Goal: Task Accomplishment & Management: Use online tool/utility

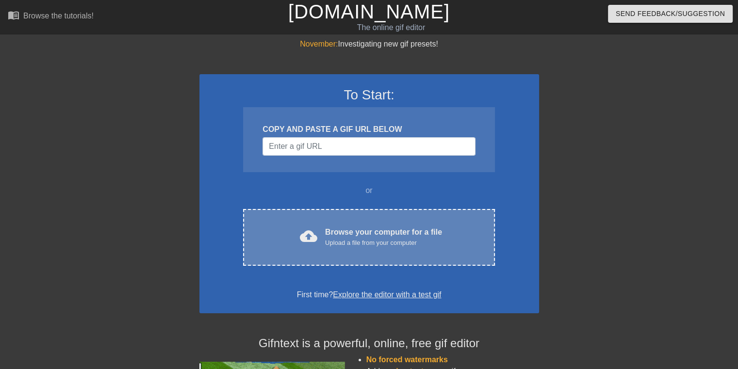
click at [353, 232] on div "Browse your computer for a file Upload a file from your computer" at bounding box center [383, 237] width 117 height 21
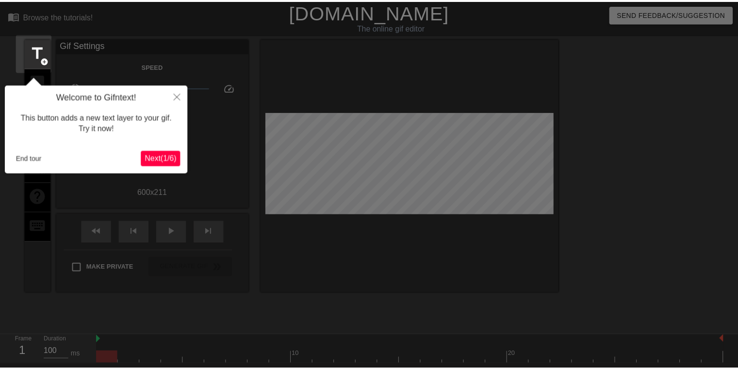
scroll to position [23, 0]
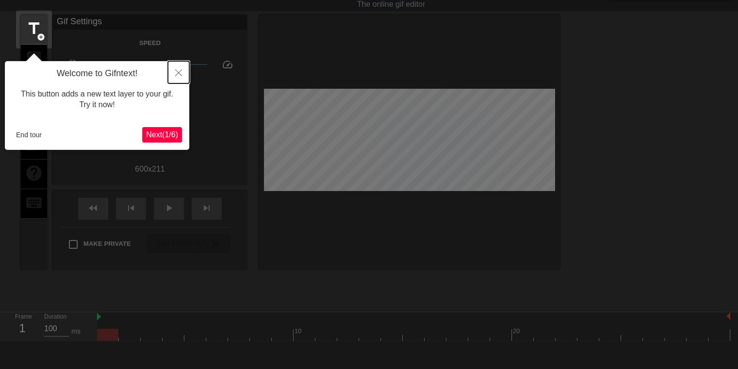
click at [176, 74] on icon "Close" at bounding box center [178, 72] width 7 height 7
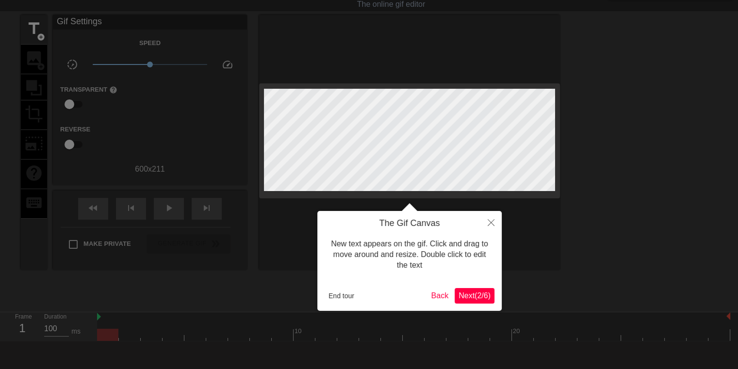
scroll to position [0, 0]
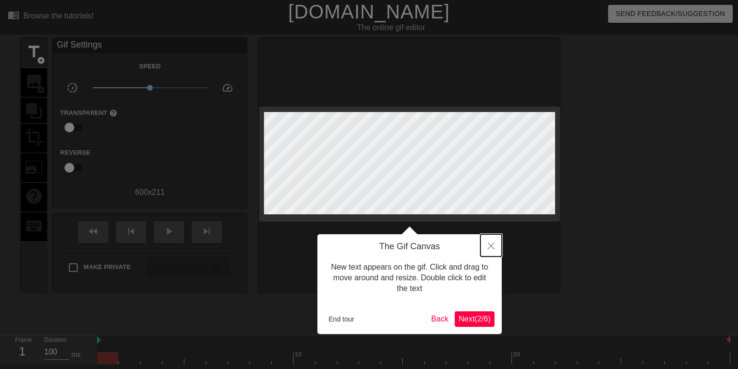
click at [494, 248] on icon "Close" at bounding box center [491, 246] width 7 height 7
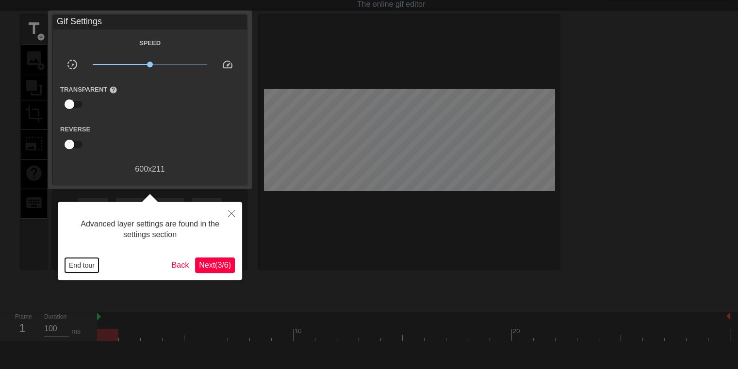
click at [82, 268] on button "End tour" at bounding box center [81, 265] width 33 height 15
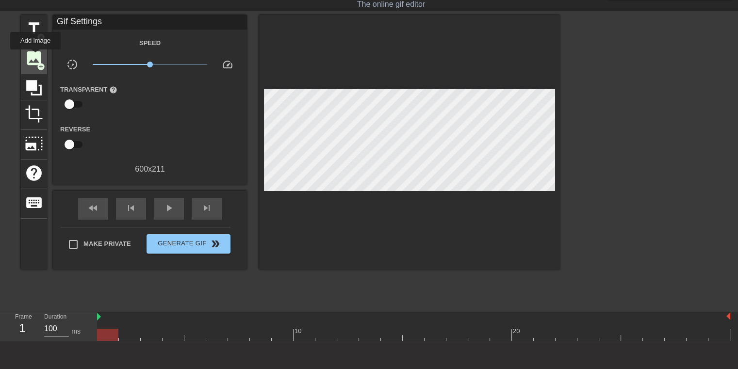
click at [35, 56] on span "image" at bounding box center [34, 58] width 18 height 18
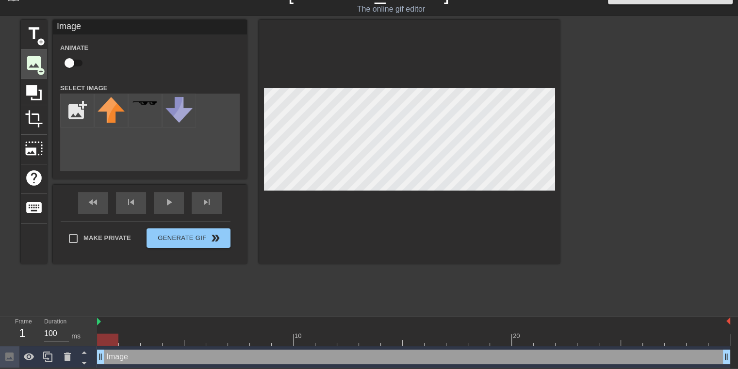
scroll to position [19, 0]
click at [89, 106] on input "file" at bounding box center [77, 110] width 33 height 33
type input "C:\fakepath\clipboard.png"
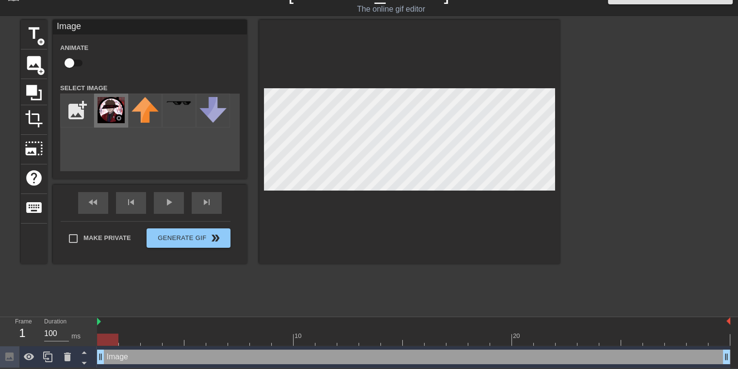
click at [116, 117] on img at bounding box center [111, 110] width 27 height 26
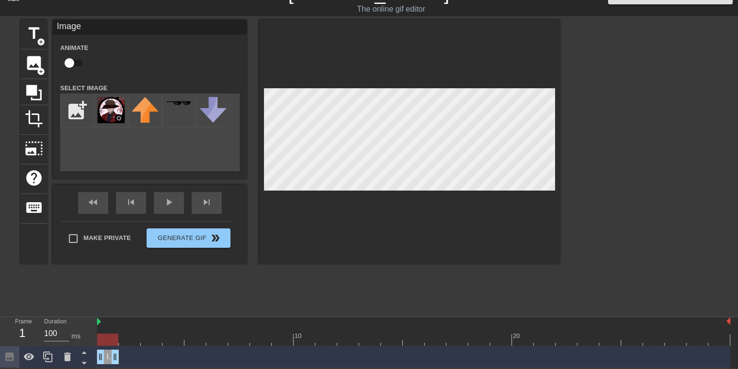
drag, startPoint x: 730, startPoint y: 358, endPoint x: 101, endPoint y: 358, distance: 628.3
drag, startPoint x: 114, startPoint y: 358, endPoint x: 95, endPoint y: 359, distance: 19.5
click at [95, 359] on div "Frame 1 Duration 100 ms 10 20 Image drag_handle drag_handle" at bounding box center [369, 342] width 738 height 51
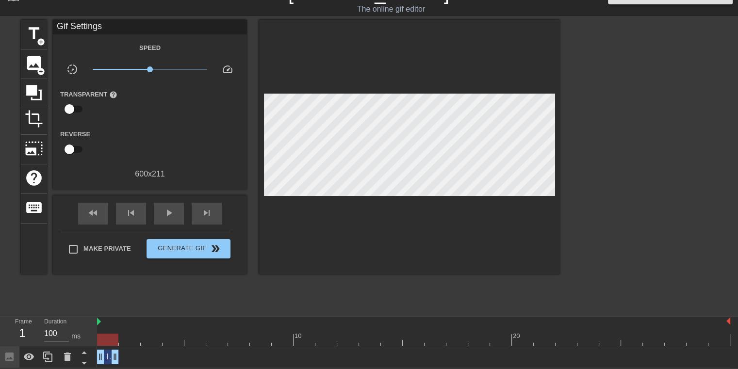
click at [169, 292] on div "title add_circle image add_circle crop photo_size_select_large help keyboard Gi…" at bounding box center [290, 165] width 539 height 291
click at [42, 64] on span "image" at bounding box center [34, 63] width 18 height 18
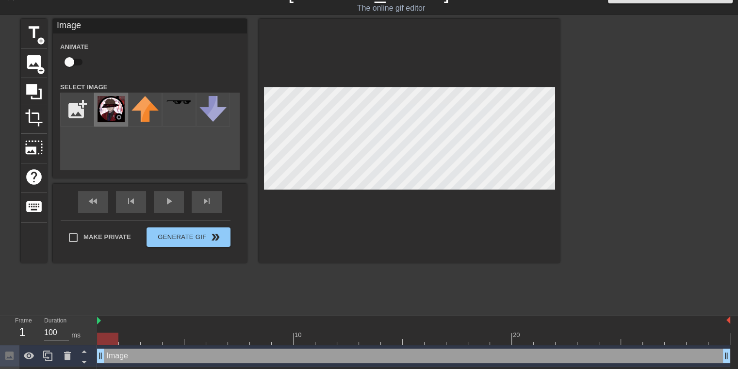
click at [103, 117] on img at bounding box center [111, 109] width 27 height 26
drag, startPoint x: 101, startPoint y: 355, endPoint x: 116, endPoint y: 357, distance: 15.2
click at [116, 357] on div "Image drag_handle drag_handle" at bounding box center [413, 356] width 633 height 15
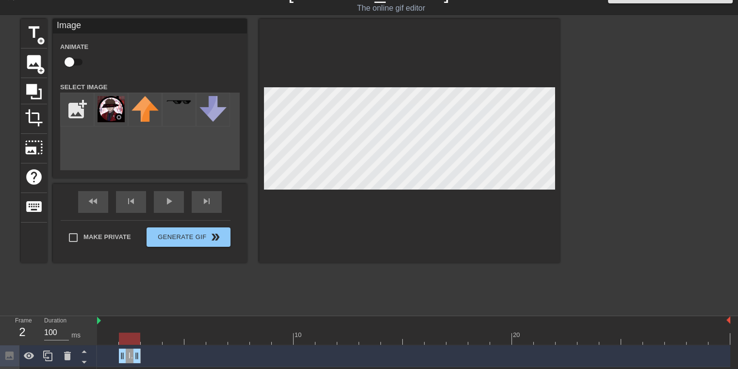
drag, startPoint x: 727, startPoint y: 357, endPoint x: 140, endPoint y: 355, distance: 587.0
click at [211, 278] on div "title add_circle image add_circle crop photo_size_select_large help keyboard Im…" at bounding box center [290, 164] width 539 height 291
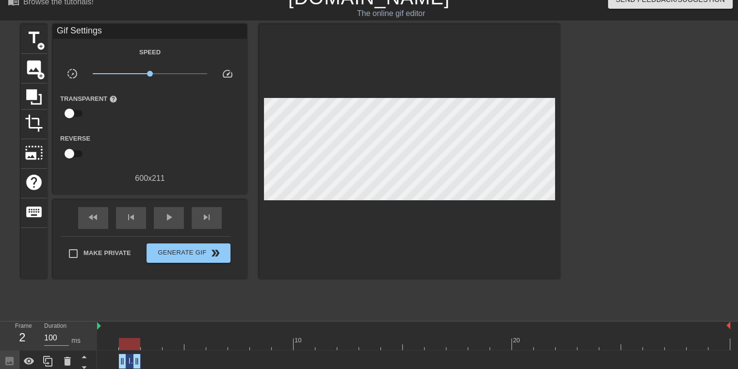
scroll to position [0, 0]
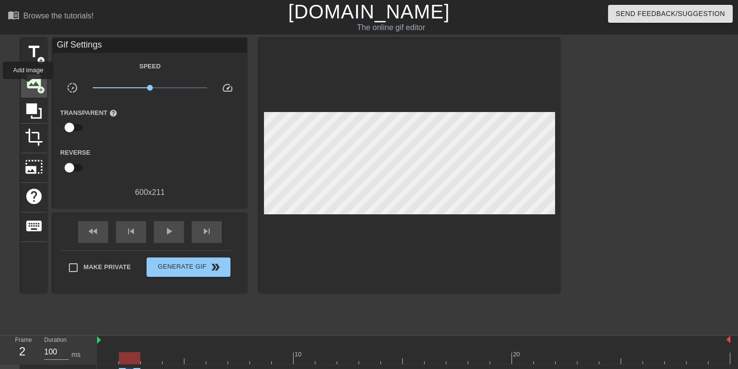
click at [28, 86] on span "image" at bounding box center [34, 81] width 18 height 18
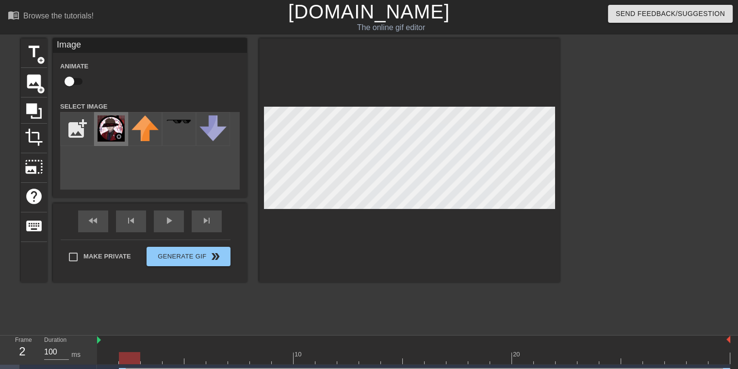
click at [123, 135] on img at bounding box center [111, 128] width 27 height 26
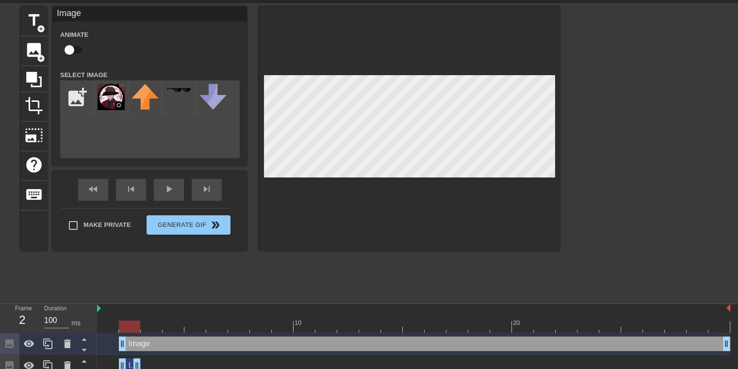
scroll to position [49, 0]
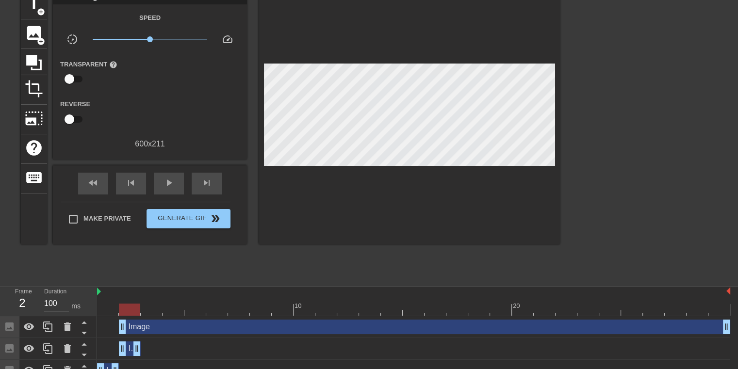
click at [128, 363] on div "Image drag_handle drag_handle" at bounding box center [413, 370] width 633 height 15
click at [153, 348] on div "Image drag_handle drag_handle" at bounding box center [413, 349] width 633 height 15
click at [111, 345] on div "Image drag_handle drag_handle" at bounding box center [413, 349] width 633 height 15
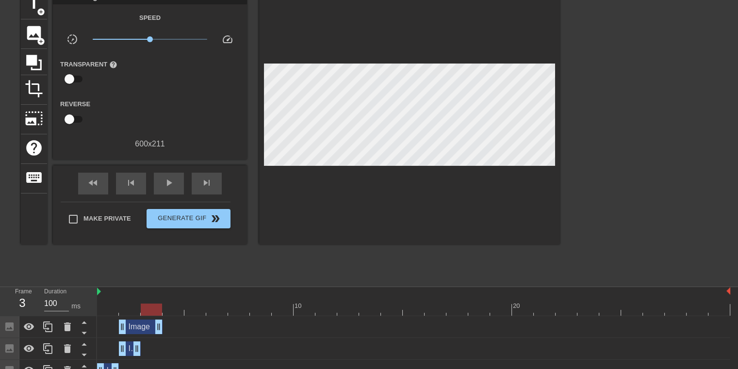
drag, startPoint x: 726, startPoint y: 324, endPoint x: 161, endPoint y: 334, distance: 565.3
click at [161, 334] on div "Image drag_handle drag_handle" at bounding box center [413, 327] width 633 height 22
drag, startPoint x: 123, startPoint y: 327, endPoint x: 138, endPoint y: 328, distance: 14.6
click at [138, 328] on div "Image drag_handle drag_handle" at bounding box center [413, 327] width 633 height 15
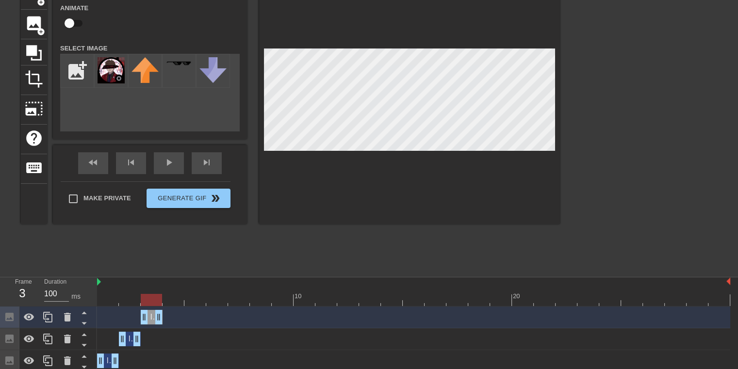
scroll to position [63, 0]
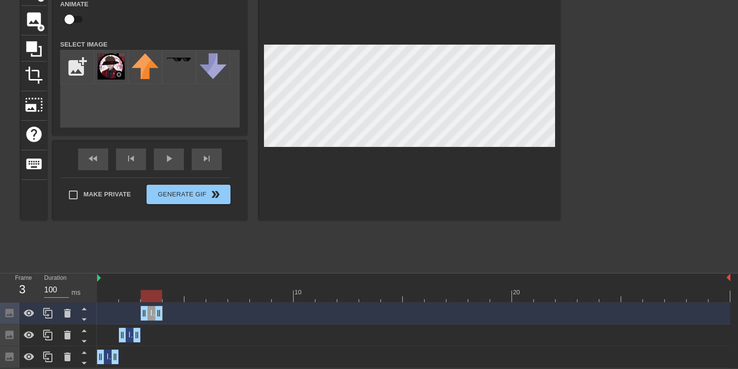
click at [146, 237] on div "title add_circle image add_circle crop photo_size_select_large help keyboard Im…" at bounding box center [290, 121] width 539 height 291
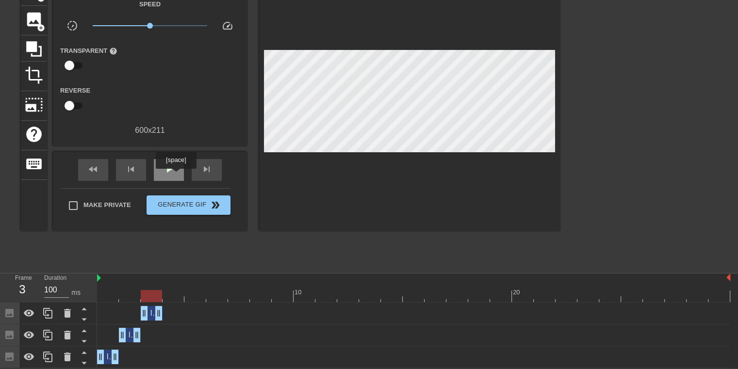
click at [176, 175] on div "play_arrow" at bounding box center [169, 170] width 30 height 22
click at [175, 168] on div "pause" at bounding box center [169, 170] width 30 height 22
click at [174, 294] on div at bounding box center [413, 296] width 633 height 12
click at [33, 15] on span "image" at bounding box center [34, 19] width 18 height 18
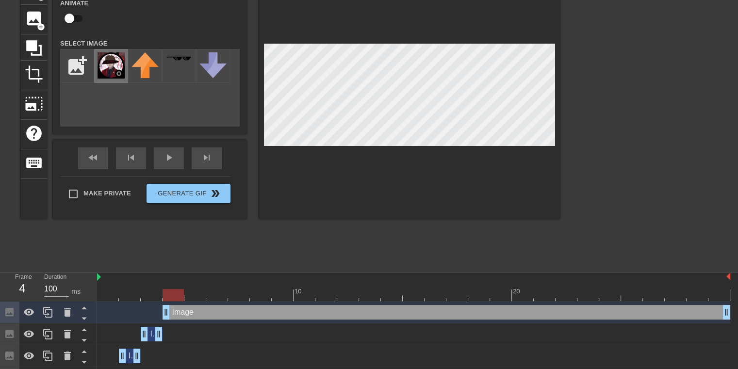
click at [108, 65] on img at bounding box center [111, 65] width 27 height 26
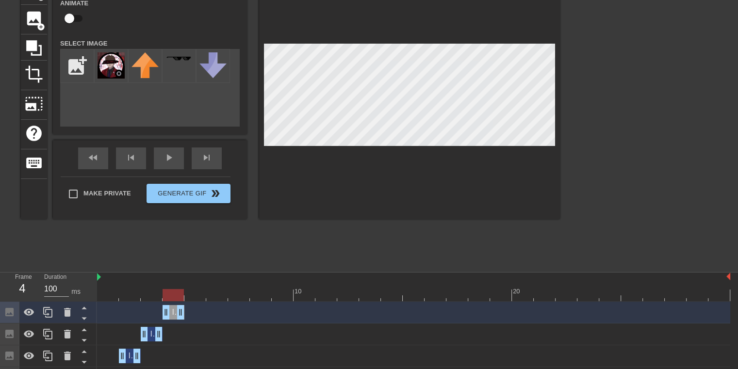
drag, startPoint x: 726, startPoint y: 313, endPoint x: 187, endPoint y: 314, distance: 538.5
click at [187, 314] on div "Image drag_handle drag_handle" at bounding box center [413, 312] width 633 height 15
click at [246, 262] on div "title add_circle image add_circle crop photo_size_select_large help keyboard Im…" at bounding box center [290, 120] width 539 height 291
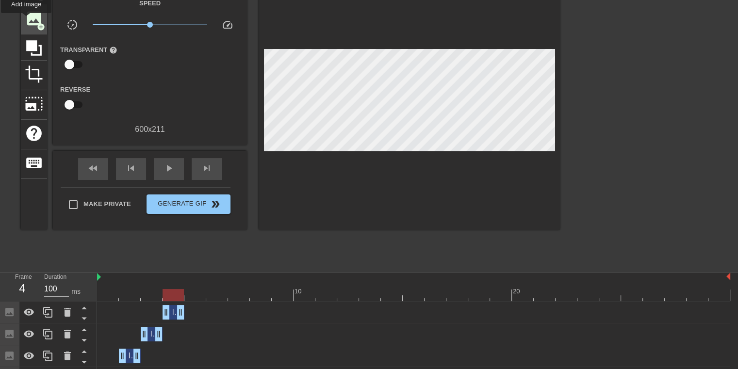
click at [26, 20] on span "image" at bounding box center [34, 18] width 18 height 18
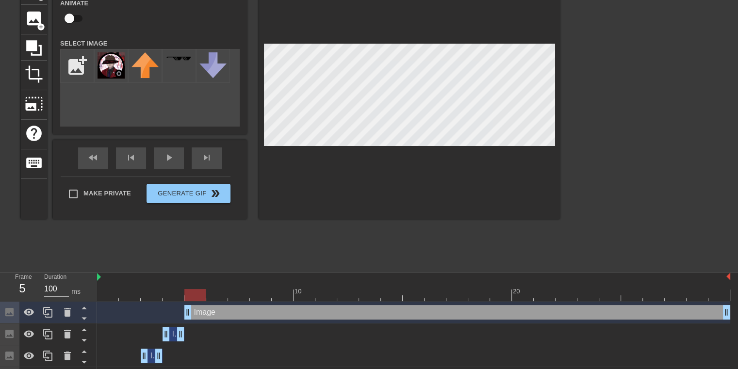
drag, startPoint x: 166, startPoint y: 315, endPoint x: 182, endPoint y: 316, distance: 16.0
click at [182, 316] on div "Image drag_handle drag_handle" at bounding box center [413, 312] width 633 height 15
click at [109, 64] on img at bounding box center [111, 65] width 27 height 26
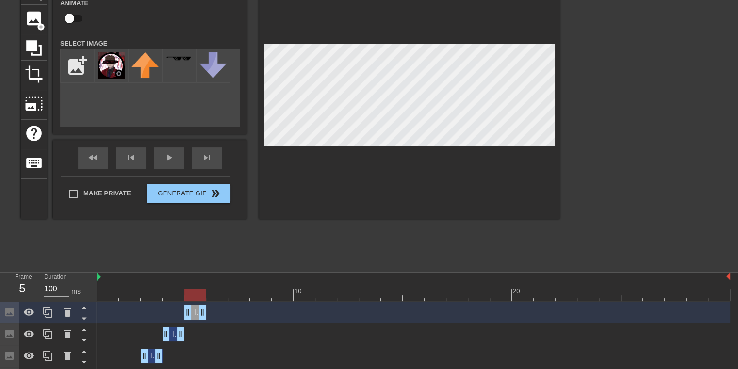
drag, startPoint x: 726, startPoint y: 313, endPoint x: 208, endPoint y: 305, distance: 518.2
click at [208, 305] on div "Image drag_handle drag_handle" at bounding box center [413, 312] width 633 height 15
click at [155, 261] on div "title add_circle image add_circle crop photo_size_select_large help keyboard Im…" at bounding box center [290, 120] width 539 height 291
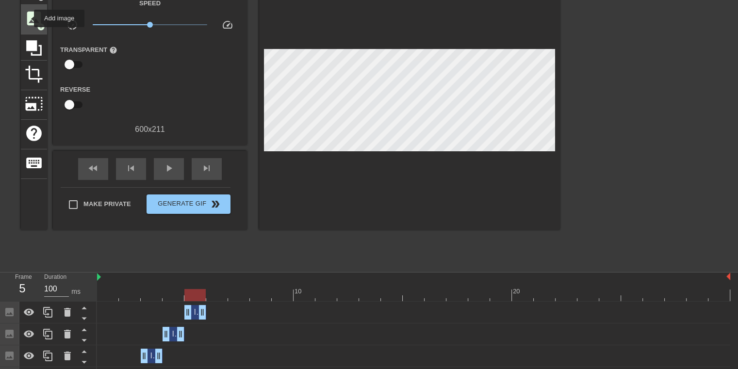
click at [30, 18] on span "image" at bounding box center [34, 18] width 18 height 18
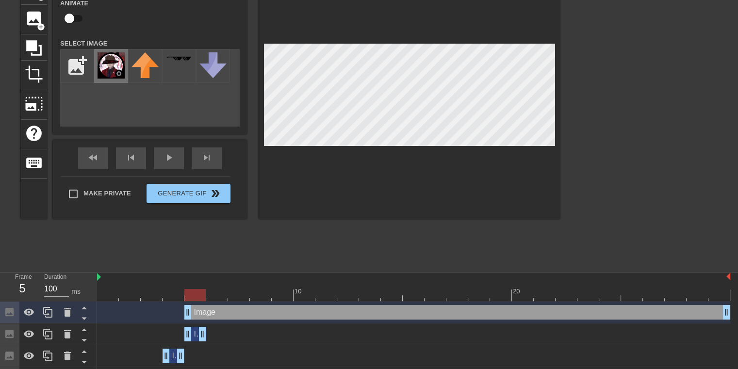
click at [108, 59] on img at bounding box center [111, 65] width 27 height 26
drag, startPoint x: 189, startPoint y: 315, endPoint x: 211, endPoint y: 307, distance: 23.3
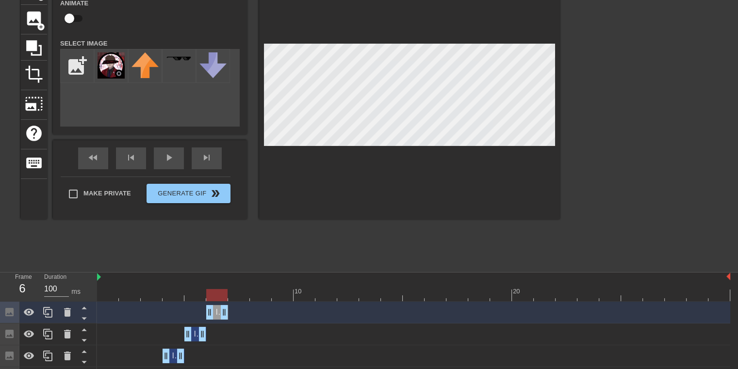
drag, startPoint x: 724, startPoint y: 315, endPoint x: 231, endPoint y: 314, distance: 492.9
click at [231, 314] on div "Image drag_handle drag_handle" at bounding box center [413, 312] width 633 height 15
click at [203, 253] on div "title add_circle image add_circle crop photo_size_select_large help keyboard Im…" at bounding box center [290, 120] width 539 height 291
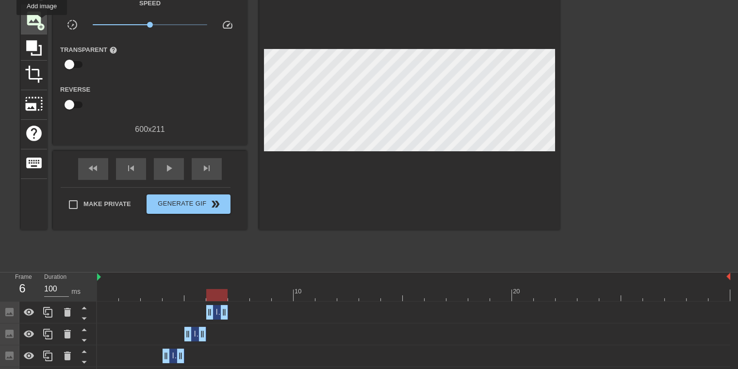
click at [42, 23] on span "add_circle" at bounding box center [41, 27] width 8 height 8
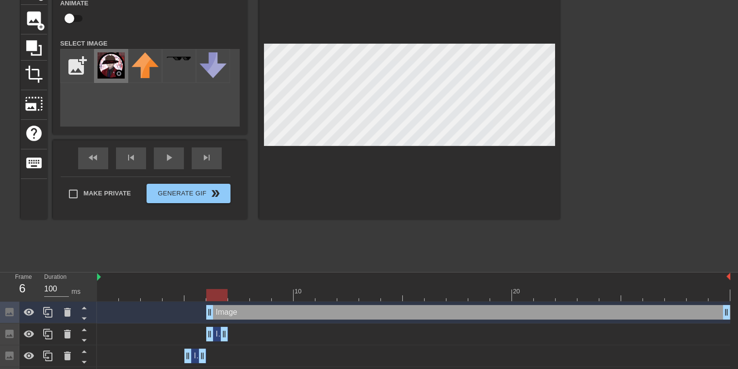
click at [113, 60] on img at bounding box center [111, 65] width 27 height 26
drag, startPoint x: 208, startPoint y: 312, endPoint x: 221, endPoint y: 315, distance: 13.8
click at [221, 315] on div "Image drag_handle drag_handle" at bounding box center [413, 312] width 633 height 15
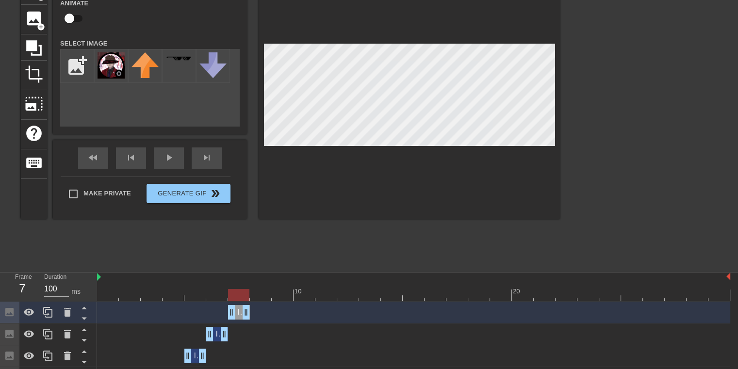
drag, startPoint x: 726, startPoint y: 314, endPoint x: 252, endPoint y: 321, distance: 474.0
click at [252, 321] on div "Image drag_handle drag_handle" at bounding box center [413, 313] width 633 height 22
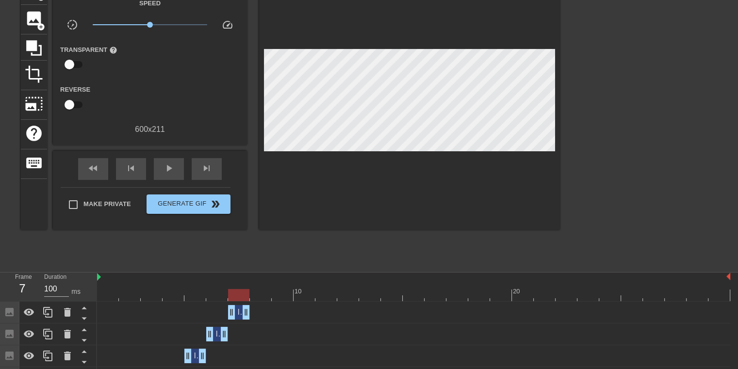
click at [212, 259] on div "title add_circle image add_circle crop photo_size_select_large help keyboard Gi…" at bounding box center [290, 120] width 539 height 291
click at [40, 11] on span "image" at bounding box center [34, 18] width 18 height 18
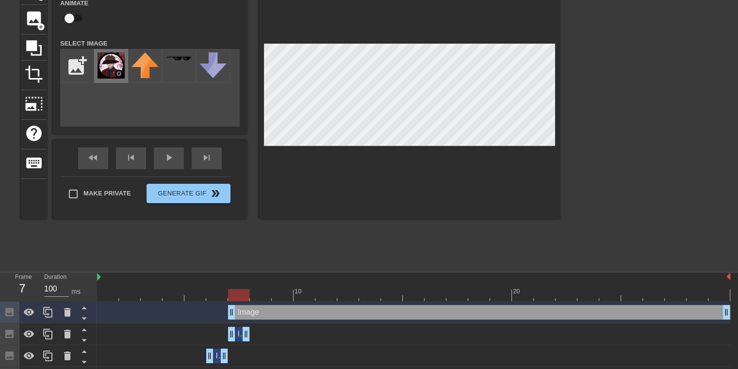
click at [106, 65] on img at bounding box center [111, 65] width 27 height 26
drag, startPoint x: 232, startPoint y: 313, endPoint x: 247, endPoint y: 313, distance: 14.6
click at [247, 313] on div "Image drag_handle drag_handle" at bounding box center [413, 312] width 633 height 15
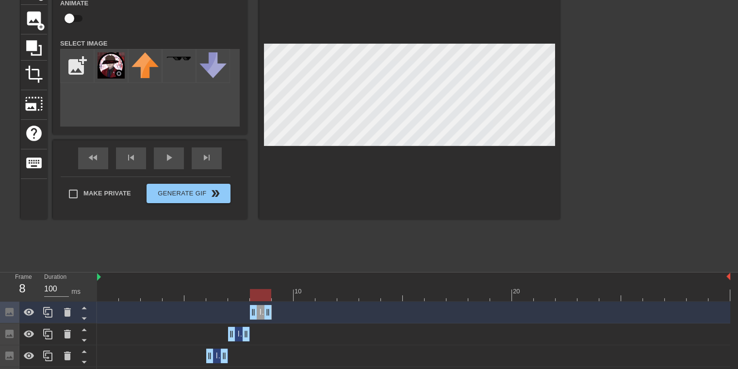
drag, startPoint x: 728, startPoint y: 310, endPoint x: 276, endPoint y: 327, distance: 452.5
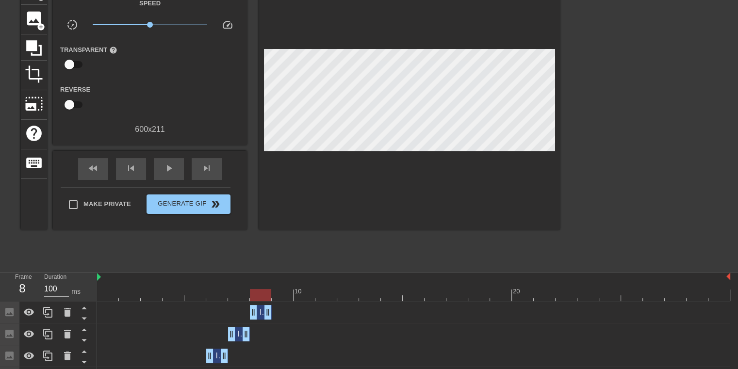
click at [268, 249] on div "title add_circle image add_circle crop photo_size_select_large help keyboard Gi…" at bounding box center [290, 120] width 539 height 291
click at [41, 18] on span "image" at bounding box center [34, 18] width 18 height 18
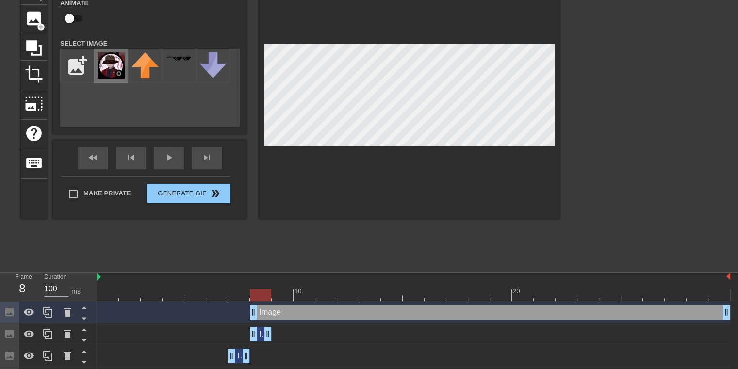
click at [107, 69] on img at bounding box center [111, 65] width 27 height 26
drag, startPoint x: 253, startPoint y: 312, endPoint x: 268, endPoint y: 314, distance: 14.6
click at [268, 314] on div "Image drag_handle drag_handle" at bounding box center [413, 312] width 633 height 15
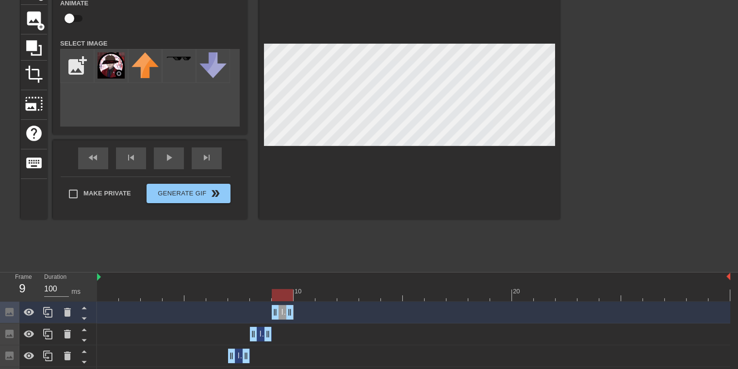
drag, startPoint x: 724, startPoint y: 316, endPoint x: 287, endPoint y: 296, distance: 437.6
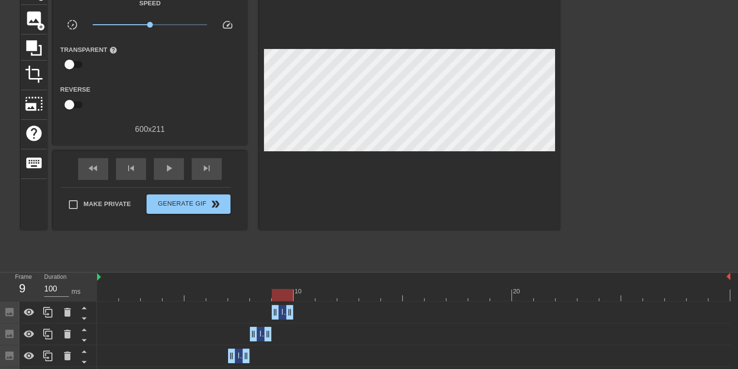
click at [227, 239] on div "title add_circle image add_circle crop photo_size_select_large help keyboard Gi…" at bounding box center [290, 120] width 539 height 291
click at [35, 18] on span "image" at bounding box center [34, 18] width 18 height 18
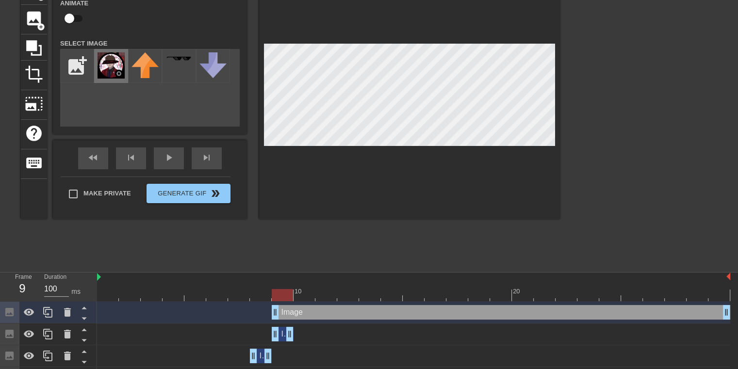
click at [111, 69] on img at bounding box center [111, 65] width 27 height 26
drag, startPoint x: 276, startPoint y: 310, endPoint x: 291, endPoint y: 311, distance: 14.6
click at [291, 311] on div "Image drag_handle drag_handle" at bounding box center [413, 312] width 633 height 15
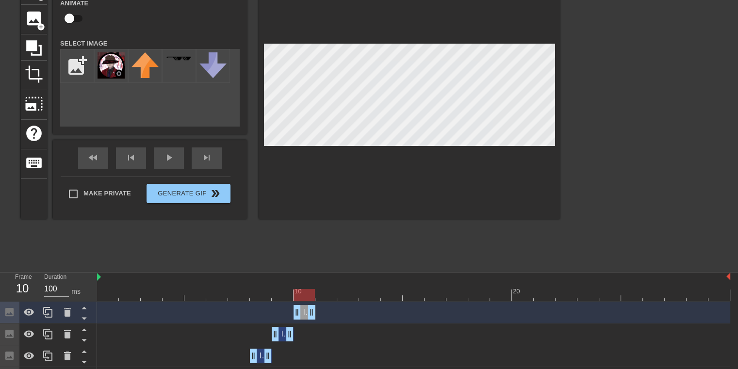
drag, startPoint x: 726, startPoint y: 317, endPoint x: 321, endPoint y: 316, distance: 405.6
click at [321, 316] on div "Image drag_handle drag_handle" at bounding box center [413, 312] width 633 height 15
click at [172, 152] on div "fast_rewind skip_previous play_arrow skip_next" at bounding box center [150, 158] width 158 height 36
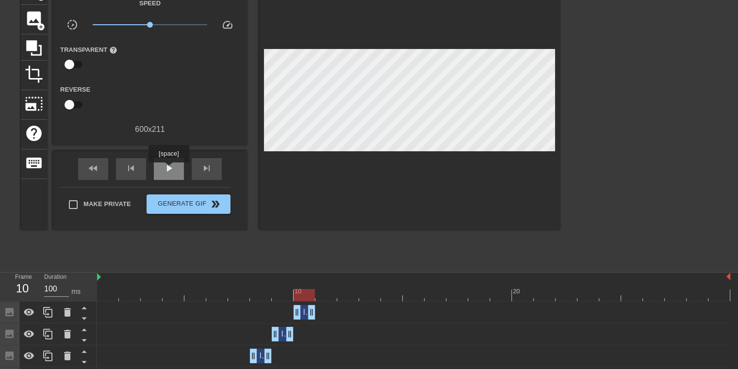
click at [168, 169] on span "play_arrow" at bounding box center [169, 169] width 12 height 12
click at [163, 172] on span "pause" at bounding box center [169, 169] width 12 height 12
click at [320, 294] on div at bounding box center [413, 295] width 633 height 12
click at [37, 27] on span "add_circle" at bounding box center [41, 27] width 8 height 8
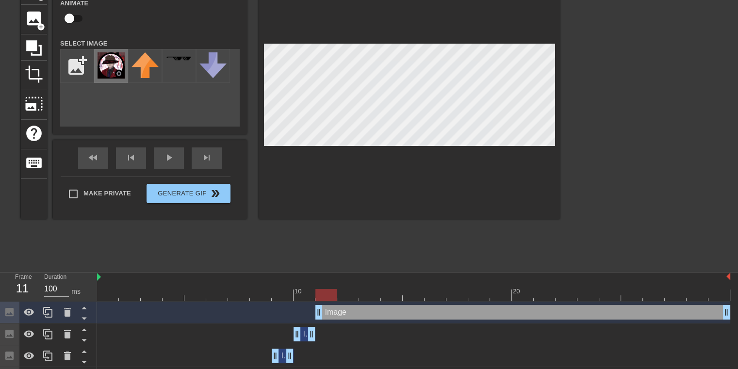
click at [111, 61] on img at bounding box center [111, 65] width 27 height 26
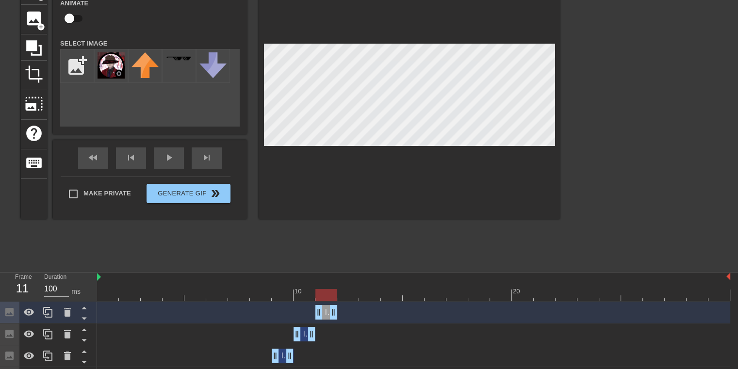
drag, startPoint x: 724, startPoint y: 309, endPoint x: 335, endPoint y: 316, distance: 388.7
click at [338, 241] on div "title add_circle image add_circle crop photo_size_select_large help keyboard Im…" at bounding box center [290, 120] width 539 height 291
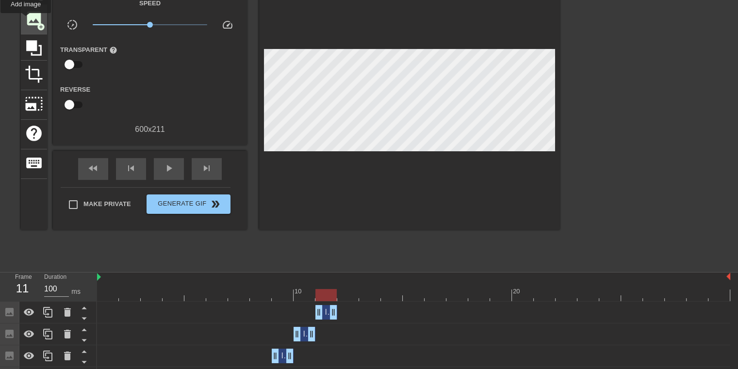
click at [26, 20] on span "image" at bounding box center [34, 18] width 18 height 18
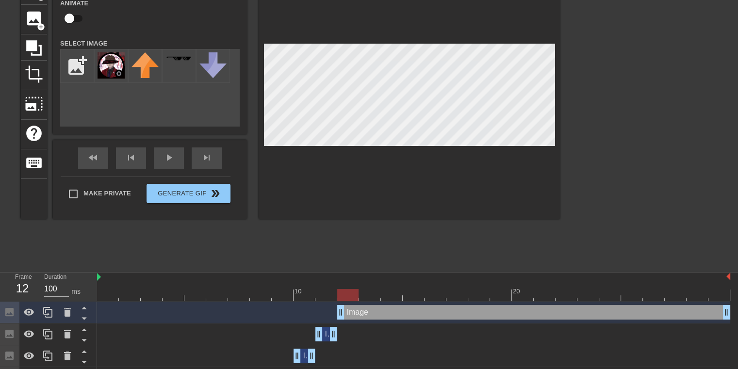
drag, startPoint x: 320, startPoint y: 308, endPoint x: 334, endPoint y: 310, distance: 14.3
click at [334, 310] on div "Image drag_handle drag_handle" at bounding box center [413, 312] width 633 height 15
click at [117, 72] on img at bounding box center [111, 65] width 27 height 26
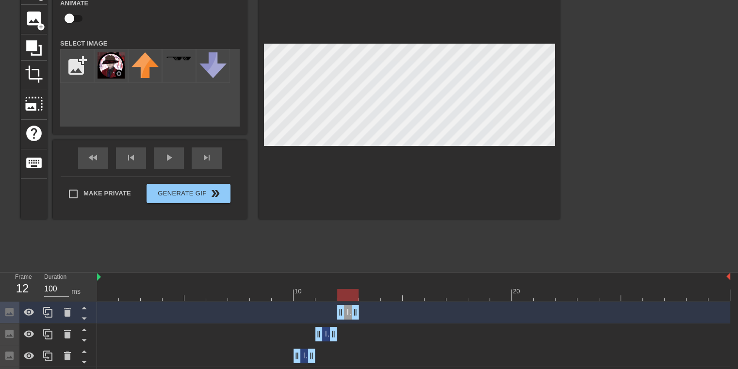
drag, startPoint x: 726, startPoint y: 314, endPoint x: 363, endPoint y: 313, distance: 362.4
click at [363, 313] on div "Image drag_handle drag_handle" at bounding box center [413, 312] width 633 height 15
click at [354, 254] on div "title add_circle image add_circle crop photo_size_select_large help keyboard Im…" at bounding box center [290, 120] width 539 height 291
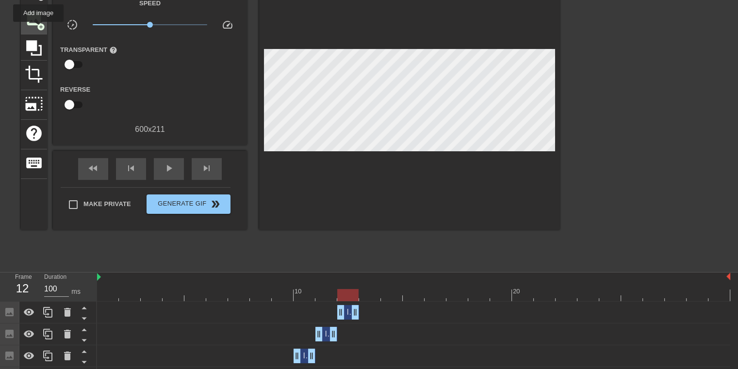
click at [38, 29] on span "add_circle" at bounding box center [41, 27] width 8 height 8
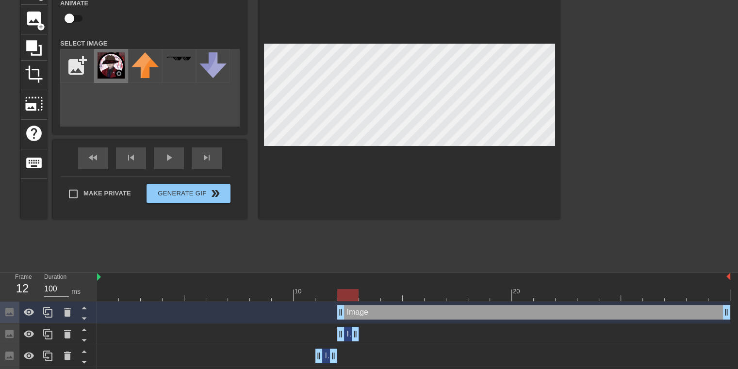
click at [107, 67] on img at bounding box center [111, 65] width 27 height 26
drag, startPoint x: 341, startPoint y: 312, endPoint x: 355, endPoint y: 313, distance: 14.1
click at [355, 313] on div "Image drag_handle drag_handle" at bounding box center [413, 312] width 633 height 15
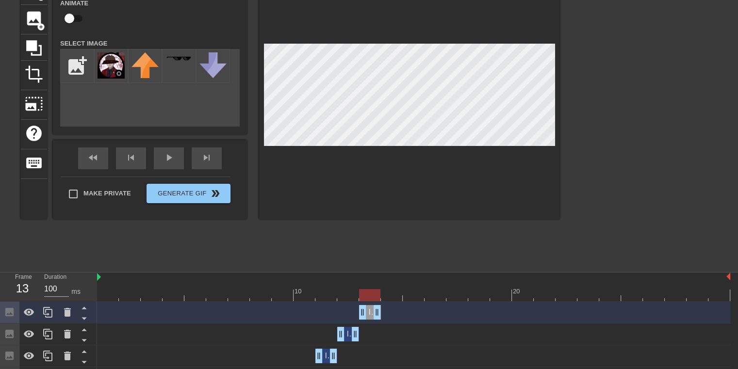
drag, startPoint x: 729, startPoint y: 314, endPoint x: 388, endPoint y: 311, distance: 341.6
click at [388, 311] on div "Image drag_handle drag_handle" at bounding box center [413, 312] width 633 height 15
click at [353, 234] on div "title add_circle image add_circle crop photo_size_select_large help keyboard Im…" at bounding box center [290, 120] width 539 height 291
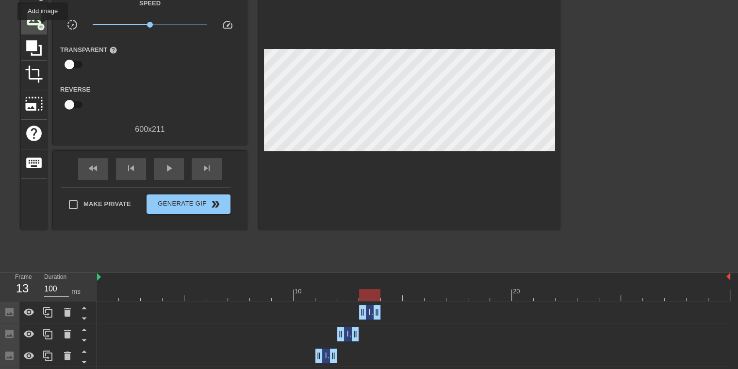
click at [43, 27] on span "add_circle" at bounding box center [41, 27] width 8 height 8
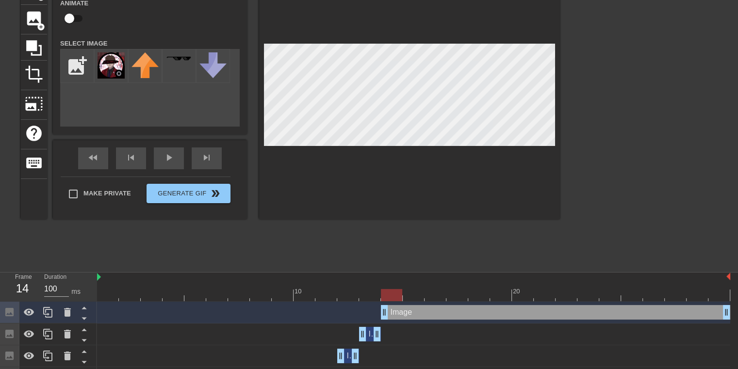
drag, startPoint x: 362, startPoint y: 312, endPoint x: 376, endPoint y: 314, distance: 14.2
click at [376, 314] on div "Image drag_handle drag_handle" at bounding box center [413, 312] width 633 height 15
click at [115, 71] on img at bounding box center [111, 65] width 27 height 26
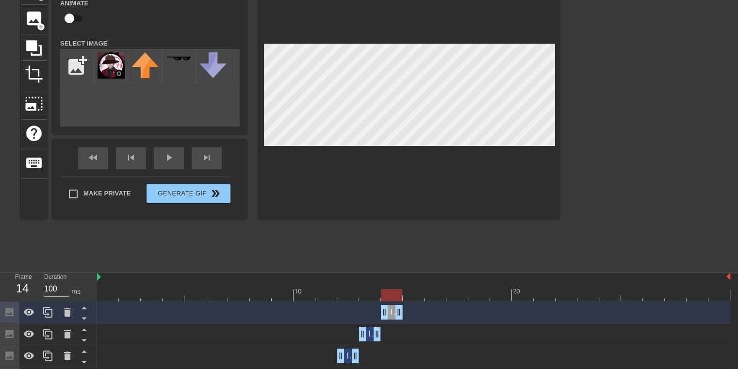
drag, startPoint x: 727, startPoint y: 314, endPoint x: 408, endPoint y: 310, distance: 318.3
click at [408, 310] on div "Image drag_handle drag_handle" at bounding box center [413, 312] width 633 height 15
click at [425, 260] on div "title add_circle image add_circle crop photo_size_select_large help keyboard Im…" at bounding box center [290, 120] width 539 height 291
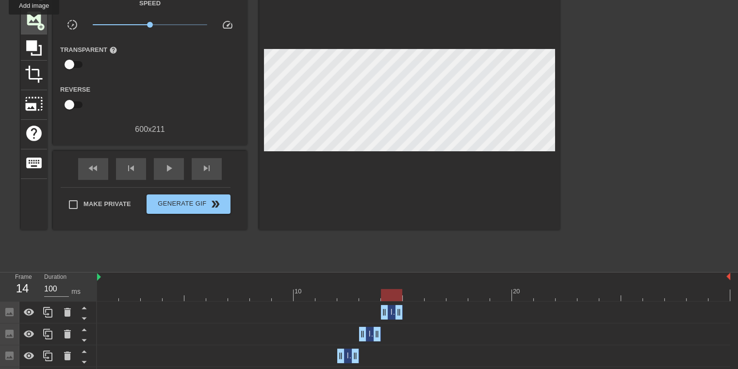
click at [34, 21] on span "image" at bounding box center [34, 18] width 18 height 18
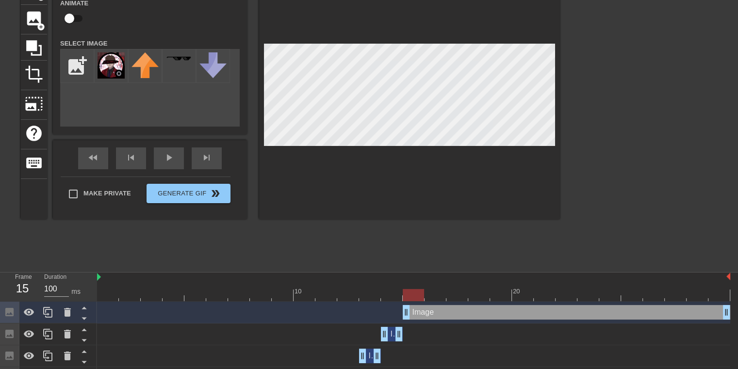
drag, startPoint x: 384, startPoint y: 309, endPoint x: 404, endPoint y: 311, distance: 19.5
click at [119, 67] on img at bounding box center [111, 65] width 27 height 26
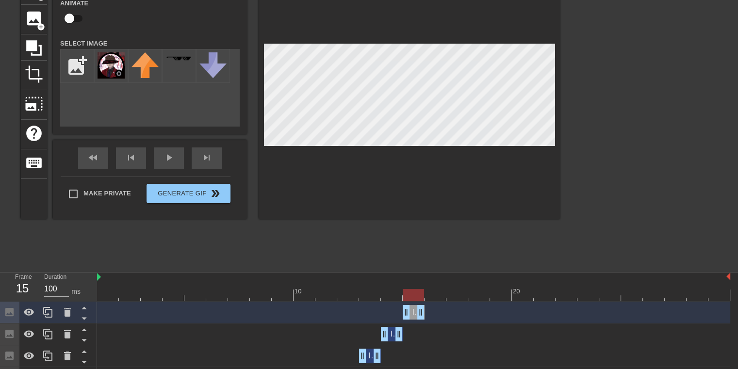
drag, startPoint x: 727, startPoint y: 312, endPoint x: 426, endPoint y: 313, distance: 301.3
click at [426, 313] on div "Image drag_handle drag_handle" at bounding box center [413, 312] width 633 height 15
click at [307, 237] on div "title add_circle image add_circle crop photo_size_select_large help keyboard Im…" at bounding box center [290, 120] width 539 height 291
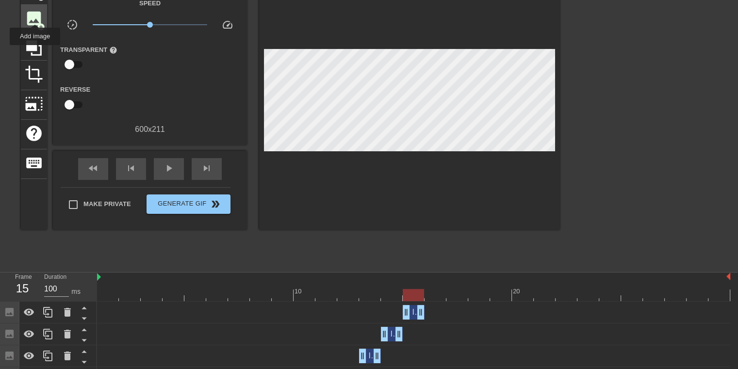
click at [35, 16] on span "image" at bounding box center [34, 18] width 18 height 18
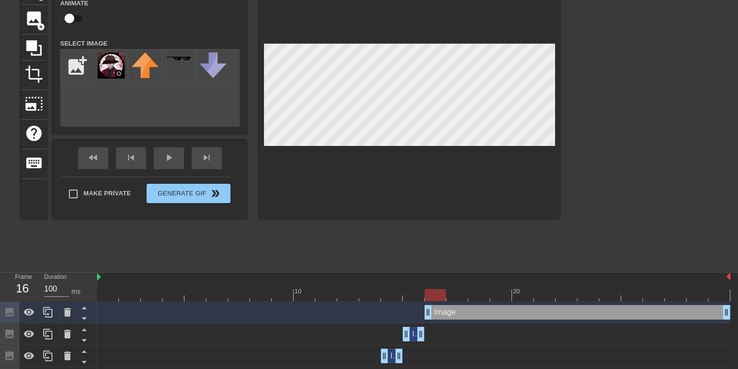
drag, startPoint x: 406, startPoint y: 310, endPoint x: 426, endPoint y: 311, distance: 20.0
click at [110, 70] on img at bounding box center [111, 65] width 27 height 26
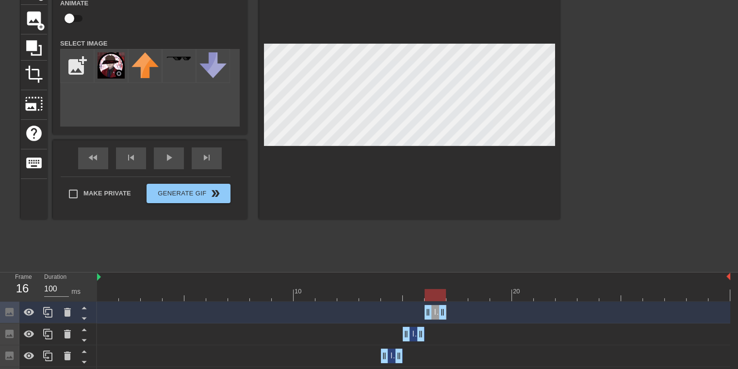
drag, startPoint x: 725, startPoint y: 312, endPoint x: 447, endPoint y: 298, distance: 278.8
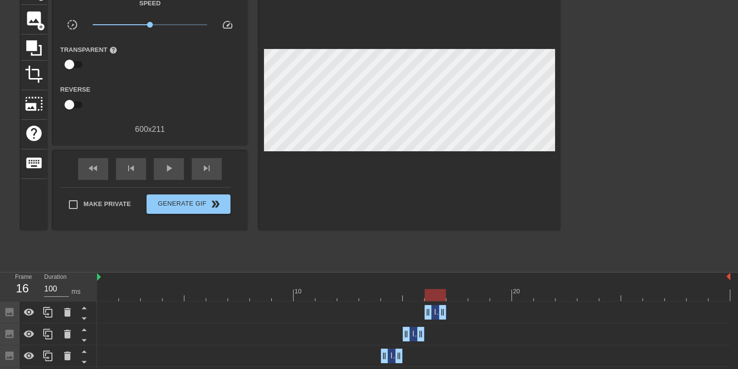
click at [425, 246] on div "title add_circle image add_circle crop photo_size_select_large help keyboard Gi…" at bounding box center [290, 120] width 539 height 291
click at [25, 18] on span "image" at bounding box center [34, 18] width 18 height 18
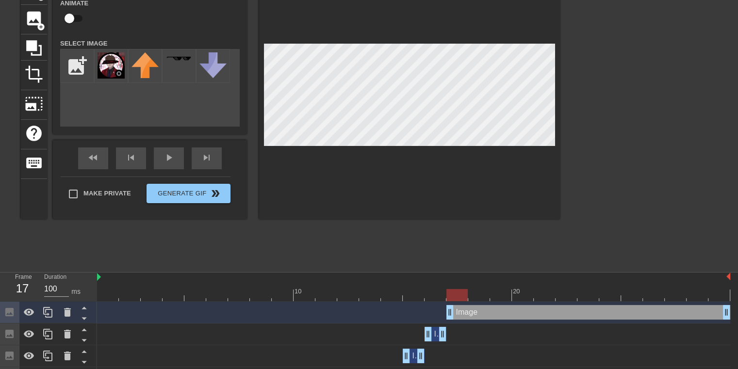
drag, startPoint x: 428, startPoint y: 306, endPoint x: 442, endPoint y: 307, distance: 14.1
click at [442, 307] on div "Image drag_handle drag_handle" at bounding box center [413, 312] width 633 height 15
click at [107, 66] on img at bounding box center [111, 65] width 27 height 26
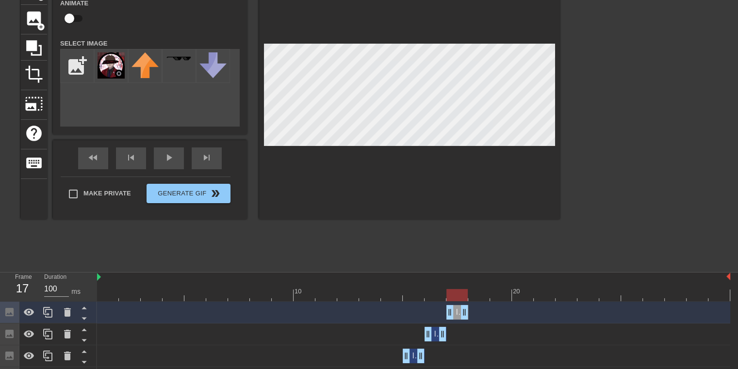
drag, startPoint x: 726, startPoint y: 310, endPoint x: 474, endPoint y: 306, distance: 252.8
click at [474, 306] on div "Image drag_handle drag_handle" at bounding box center [413, 312] width 633 height 15
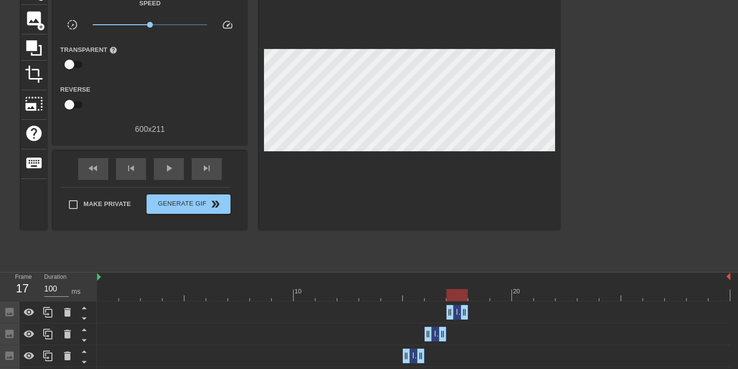
click at [474, 256] on div "title add_circle image add_circle crop photo_size_select_large help keyboard Gi…" at bounding box center [290, 120] width 539 height 291
click at [37, 11] on span "image" at bounding box center [34, 18] width 18 height 18
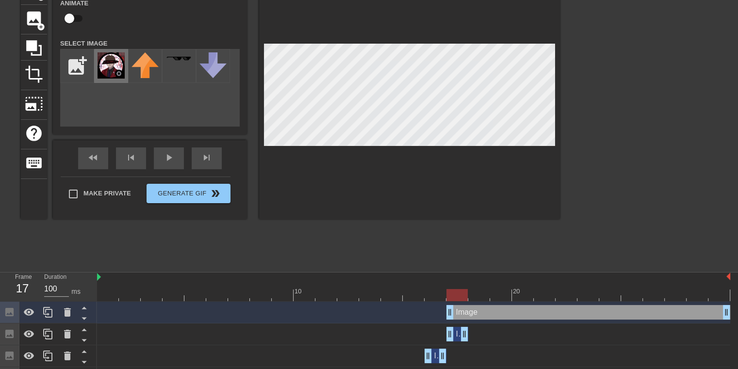
click at [105, 61] on img at bounding box center [111, 65] width 27 height 26
drag, startPoint x: 449, startPoint y: 307, endPoint x: 462, endPoint y: 310, distance: 12.9
click at [462, 310] on div "Image drag_handle drag_handle" at bounding box center [413, 312] width 633 height 15
click at [106, 65] on img at bounding box center [111, 65] width 27 height 26
click at [92, 61] on input "file" at bounding box center [77, 65] width 33 height 33
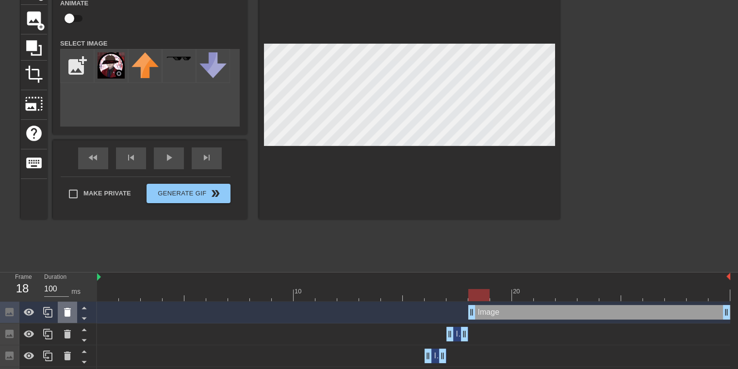
click at [71, 314] on icon at bounding box center [68, 313] width 12 height 12
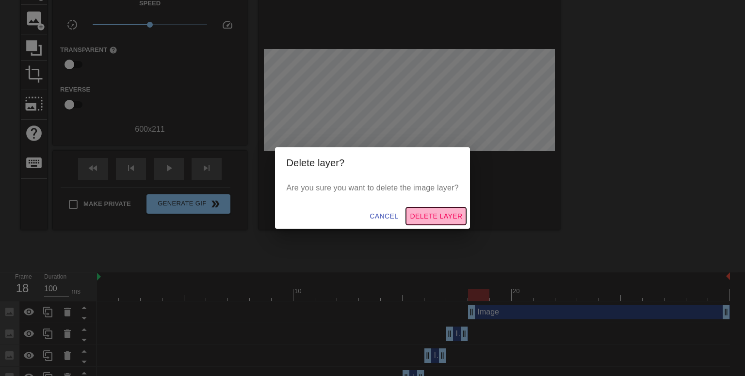
click at [430, 216] on span "Delete Layer" at bounding box center [436, 217] width 52 height 12
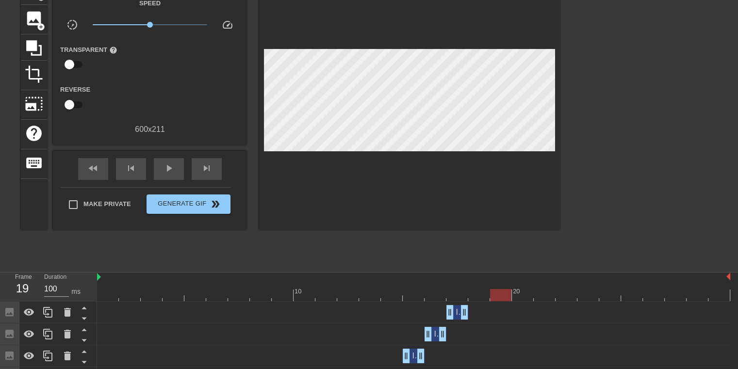
click at [494, 296] on div at bounding box center [413, 295] width 633 height 12
click at [479, 294] on div at bounding box center [413, 295] width 633 height 12
click at [522, 294] on div at bounding box center [413, 295] width 633 height 12
click at [539, 294] on div at bounding box center [413, 295] width 633 height 12
click at [567, 294] on div at bounding box center [413, 295] width 633 height 12
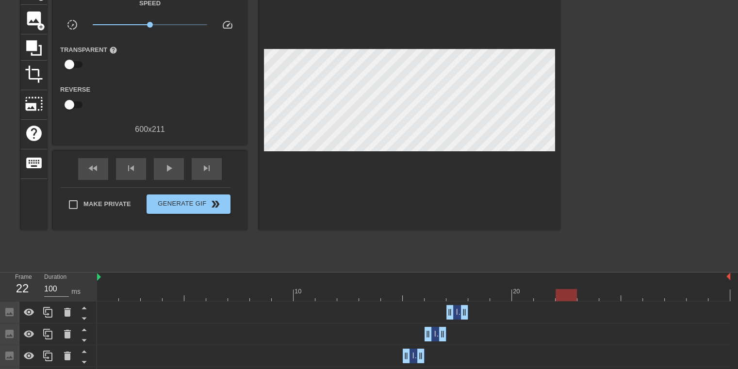
click at [584, 294] on div at bounding box center [413, 295] width 633 height 12
click at [559, 298] on div at bounding box center [413, 295] width 633 height 12
click at [545, 295] on div at bounding box center [413, 295] width 633 height 12
click at [518, 294] on div at bounding box center [413, 295] width 633 height 12
click at [501, 295] on div at bounding box center [413, 295] width 633 height 12
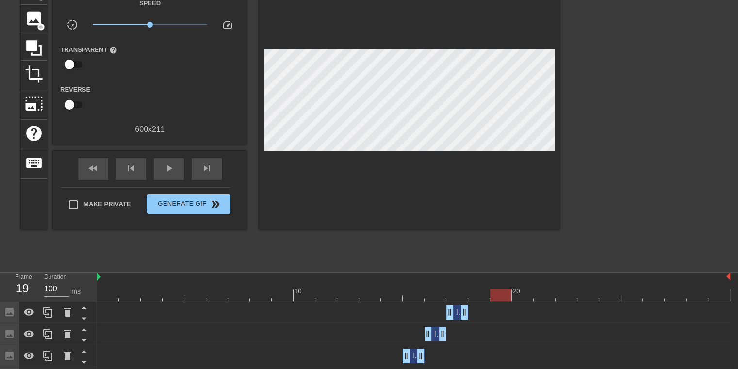
click at [528, 296] on div at bounding box center [413, 295] width 633 height 12
click at [37, 23] on span "add_circle" at bounding box center [41, 27] width 8 height 8
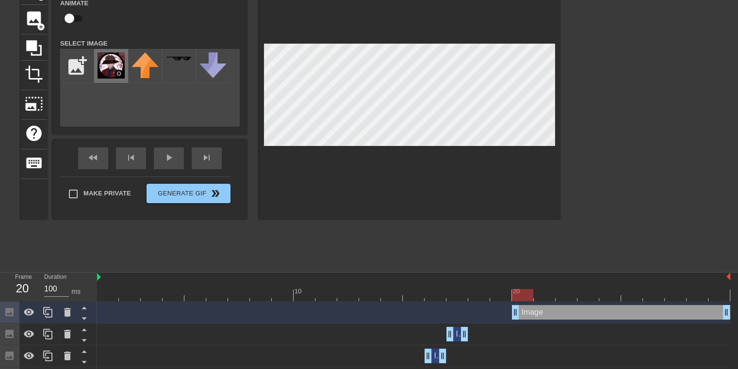
click at [110, 70] on img at bounding box center [111, 65] width 27 height 26
click at [366, 167] on div at bounding box center [409, 97] width 301 height 244
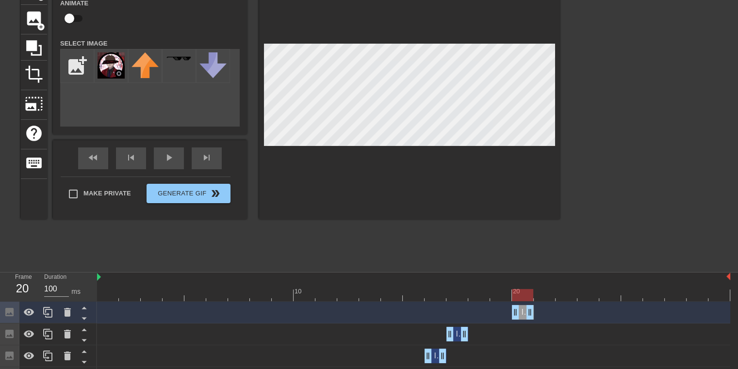
drag, startPoint x: 728, startPoint y: 314, endPoint x: 534, endPoint y: 314, distance: 194.5
click at [534, 314] on div "Image drag_handle drag_handle" at bounding box center [413, 312] width 633 height 15
click at [82, 70] on input "file" at bounding box center [77, 65] width 33 height 33
click at [543, 296] on div at bounding box center [413, 295] width 633 height 12
click at [115, 61] on img at bounding box center [111, 65] width 27 height 26
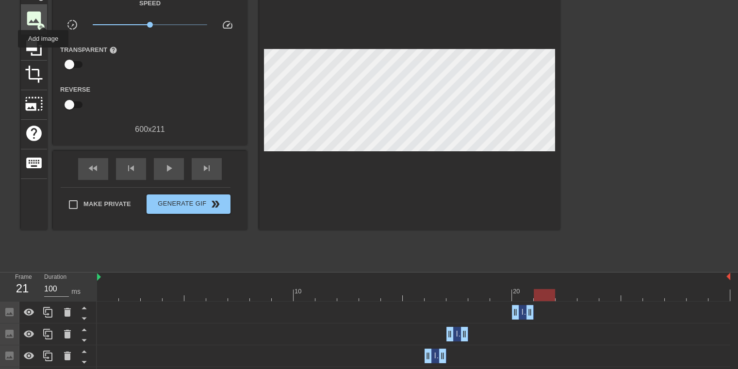
click at [43, 18] on div "image add_circle" at bounding box center [34, 20] width 26 height 30
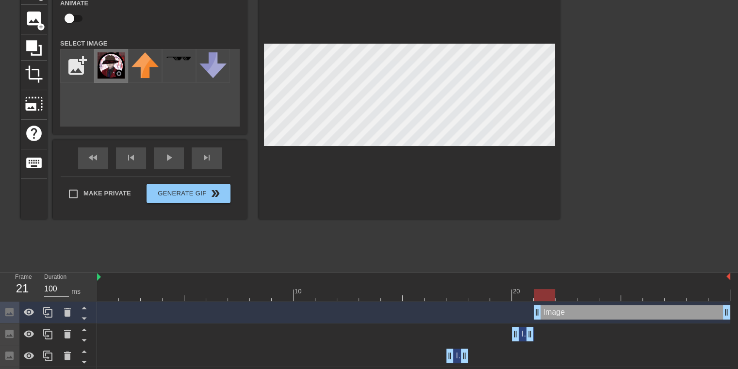
click at [105, 61] on img at bounding box center [111, 65] width 27 height 26
click at [401, 35] on div at bounding box center [409, 97] width 301 height 244
click at [521, 332] on div "Image drag_handle drag_handle" at bounding box center [523, 334] width 22 height 15
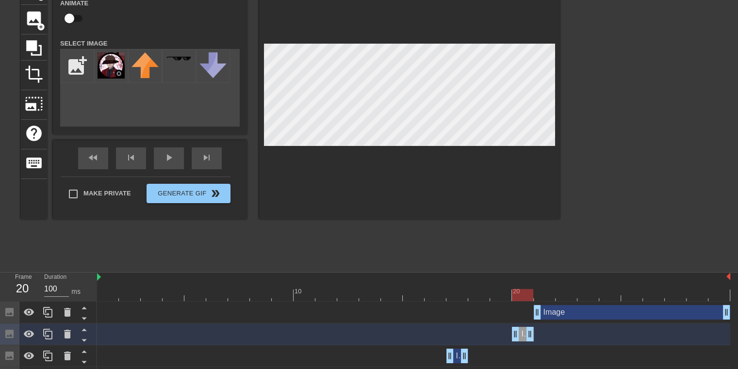
click at [524, 295] on div at bounding box center [413, 295] width 633 height 12
click at [547, 315] on div "Image drag_handle drag_handle" at bounding box center [632, 312] width 196 height 15
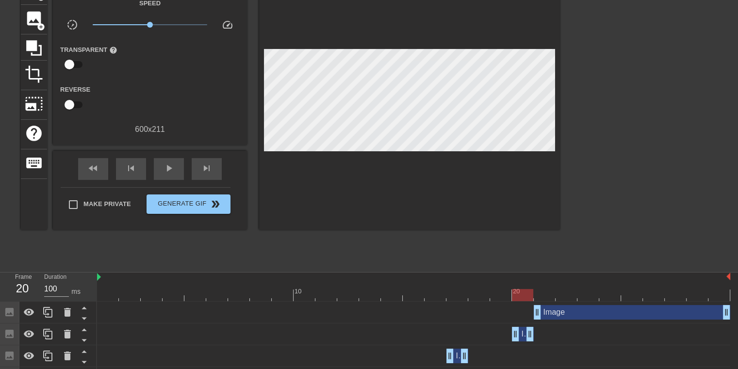
click at [522, 334] on div "Image drag_handle drag_handle" at bounding box center [523, 334] width 22 height 15
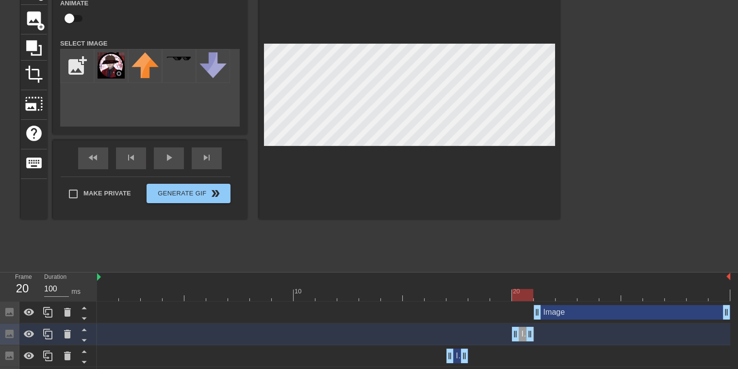
click at [552, 314] on div "Image drag_handle drag_handle" at bounding box center [632, 312] width 196 height 15
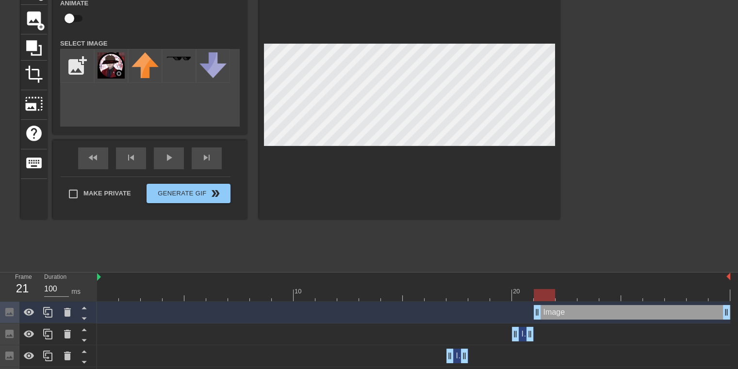
click at [543, 297] on div at bounding box center [413, 295] width 633 height 12
drag, startPoint x: 536, startPoint y: 311, endPoint x: 517, endPoint y: 309, distance: 19.0
click at [399, 33] on div at bounding box center [409, 97] width 301 height 244
drag, startPoint x: 515, startPoint y: 310, endPoint x: 528, endPoint y: 311, distance: 13.1
click at [528, 311] on div "Image drag_handle drag_handle" at bounding box center [413, 312] width 633 height 15
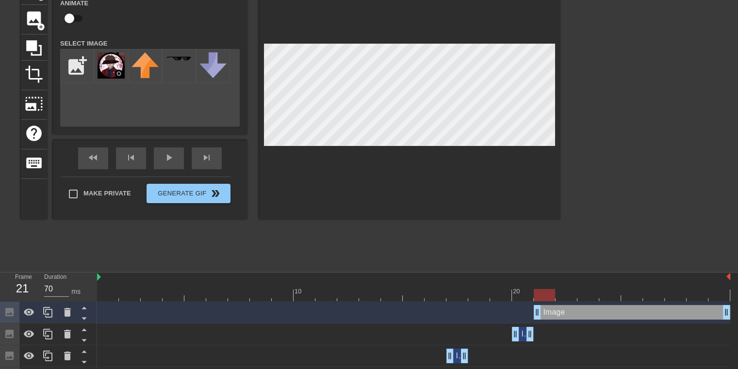
type input "100"
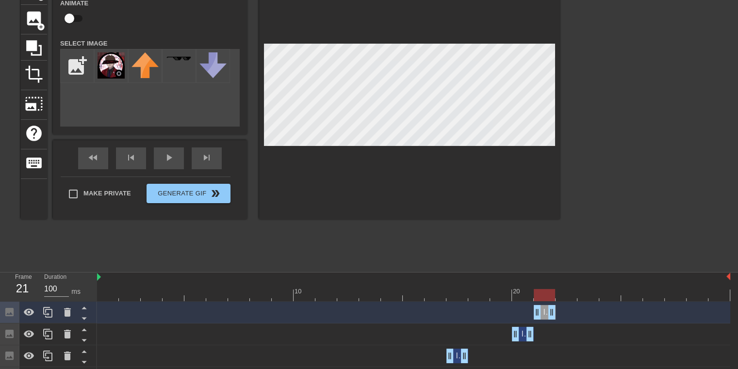
drag, startPoint x: 728, startPoint y: 313, endPoint x: 557, endPoint y: 317, distance: 170.3
click at [557, 317] on div "Image drag_handle drag_handle" at bounding box center [413, 312] width 633 height 15
click at [566, 295] on div at bounding box center [413, 295] width 633 height 12
click at [585, 294] on div at bounding box center [413, 295] width 633 height 12
click at [113, 66] on img at bounding box center [111, 65] width 27 height 26
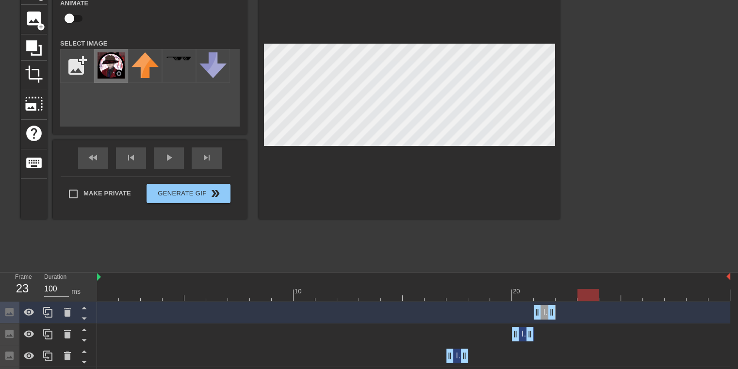
click at [114, 66] on img at bounding box center [111, 65] width 27 height 26
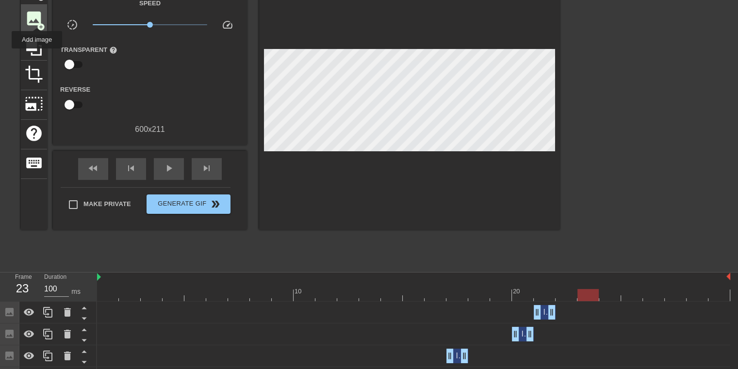
click at [37, 19] on span "image" at bounding box center [34, 18] width 18 height 18
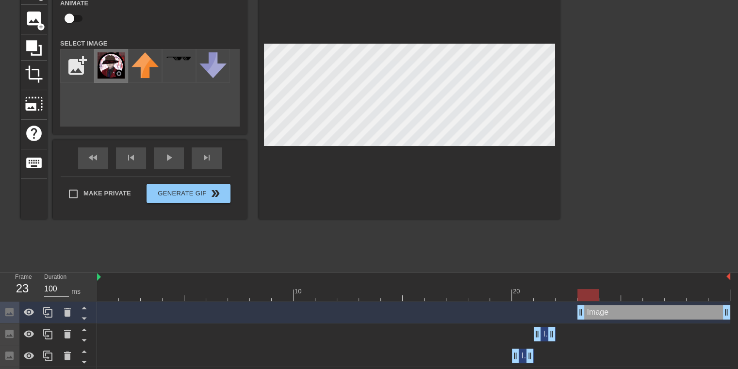
click at [106, 65] on img at bounding box center [111, 65] width 27 height 26
click at [608, 294] on div at bounding box center [413, 295] width 633 height 12
click at [591, 292] on div at bounding box center [413, 295] width 633 height 12
click at [74, 312] on div at bounding box center [67, 312] width 19 height 21
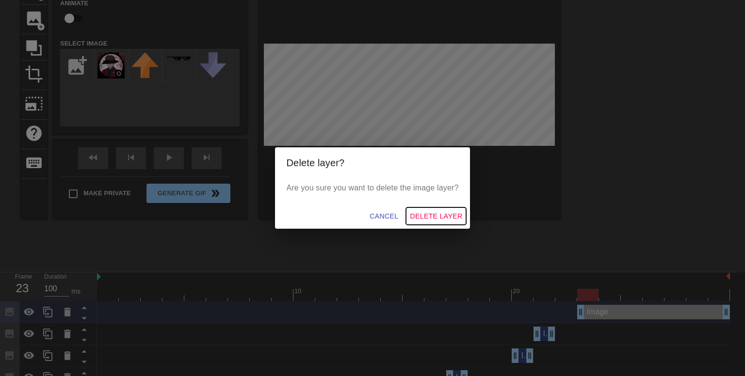
click at [419, 216] on span "Delete Layer" at bounding box center [436, 217] width 52 height 12
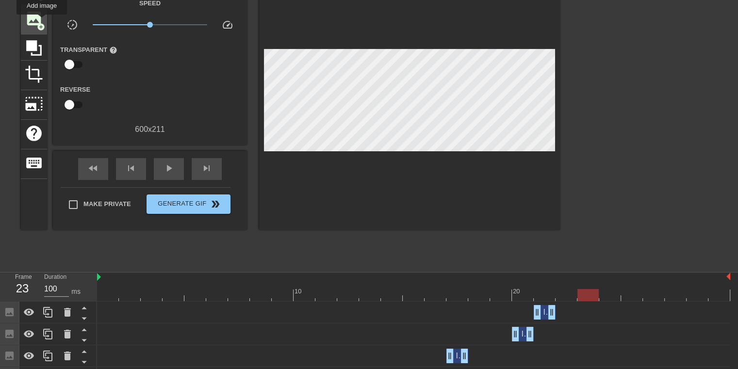
click at [42, 23] on span "add_circle" at bounding box center [41, 27] width 8 height 8
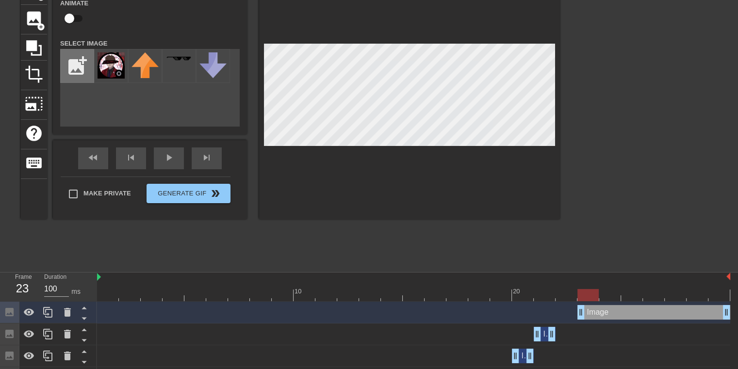
click at [82, 60] on input "file" at bounding box center [77, 65] width 33 height 33
type input "C:\fakepath\download.png"
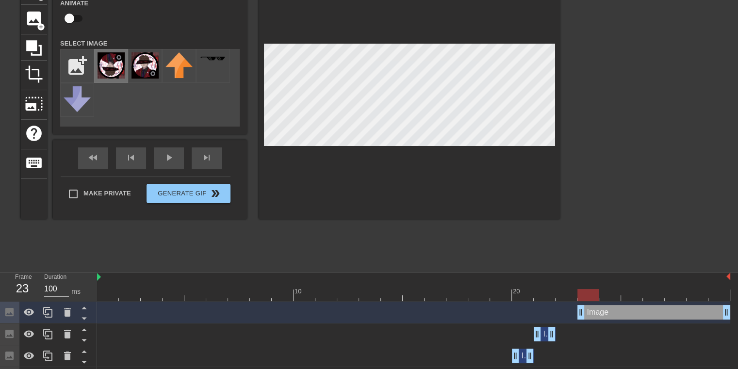
click at [107, 72] on img at bounding box center [111, 65] width 27 height 26
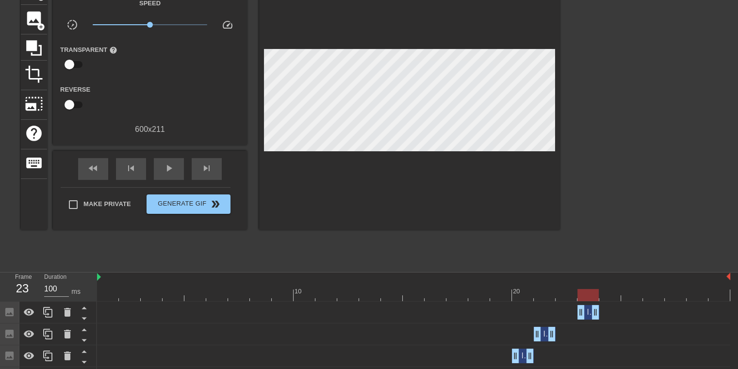
drag, startPoint x: 725, startPoint y: 314, endPoint x: 602, endPoint y: 317, distance: 123.3
click at [602, 317] on div "Image drag_handle drag_handle" at bounding box center [413, 312] width 633 height 15
click at [604, 293] on div at bounding box center [413, 295] width 633 height 12
click at [37, 17] on span "image" at bounding box center [34, 18] width 18 height 18
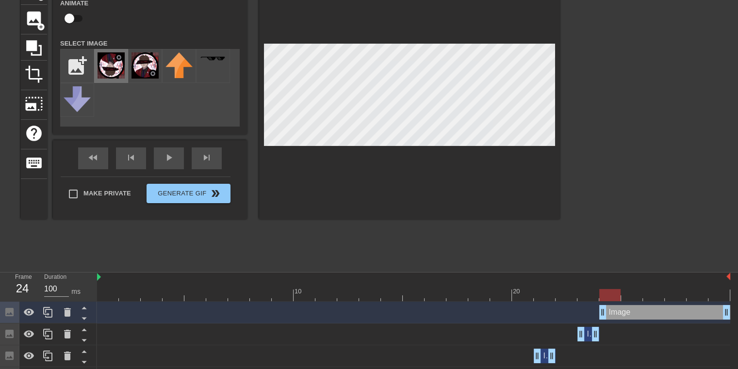
click at [115, 72] on img at bounding box center [111, 65] width 27 height 26
drag, startPoint x: 603, startPoint y: 310, endPoint x: 591, endPoint y: 309, distance: 12.2
drag, startPoint x: 582, startPoint y: 311, endPoint x: 594, endPoint y: 311, distance: 11.6
click at [594, 311] on div "Image drag_handle drag_handle" at bounding box center [413, 312] width 633 height 15
drag, startPoint x: 728, startPoint y: 312, endPoint x: 625, endPoint y: 310, distance: 102.9
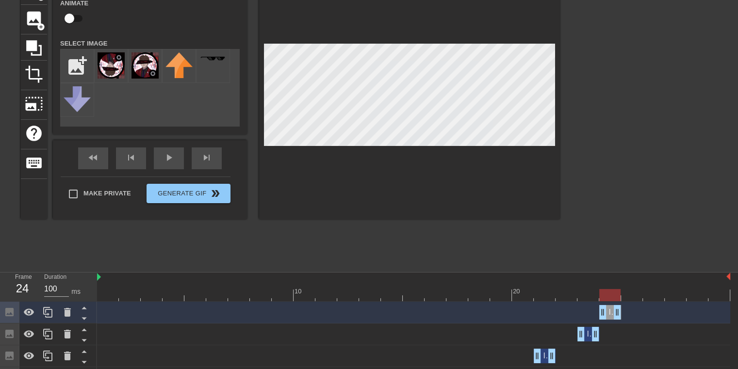
click at [625, 310] on div "Image drag_handle drag_handle" at bounding box center [413, 312] width 633 height 15
click at [628, 295] on div at bounding box center [413, 295] width 633 height 12
click at [114, 66] on img at bounding box center [111, 65] width 27 height 26
click at [633, 297] on div at bounding box center [631, 295] width 21 height 12
click at [606, 294] on div at bounding box center [413, 295] width 633 height 12
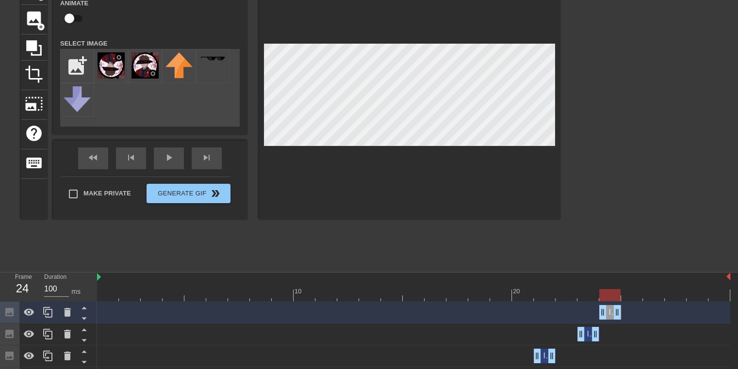
click at [631, 290] on div at bounding box center [413, 295] width 633 height 12
click at [603, 290] on div at bounding box center [413, 295] width 633 height 12
click at [629, 291] on div at bounding box center [413, 295] width 633 height 12
click at [112, 62] on img at bounding box center [111, 65] width 27 height 26
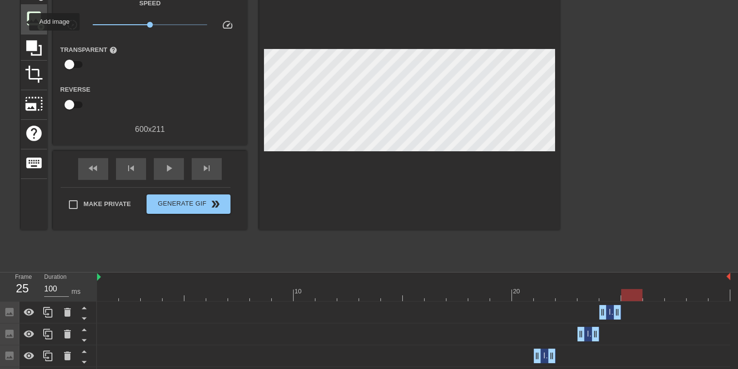
click at [23, 22] on div "image add_circle" at bounding box center [34, 20] width 26 height 30
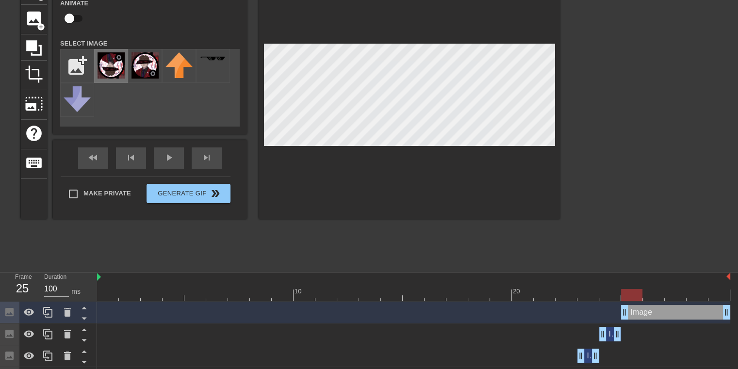
click at [116, 68] on img at bounding box center [111, 65] width 27 height 26
drag, startPoint x: 624, startPoint y: 309, endPoint x: 608, endPoint y: 307, distance: 16.1
drag, startPoint x: 604, startPoint y: 315, endPoint x: 619, endPoint y: 314, distance: 15.0
click at [619, 314] on div "Image drag_handle drag_handle" at bounding box center [413, 312] width 633 height 15
drag, startPoint x: 724, startPoint y: 312, endPoint x: 647, endPoint y: 310, distance: 77.7
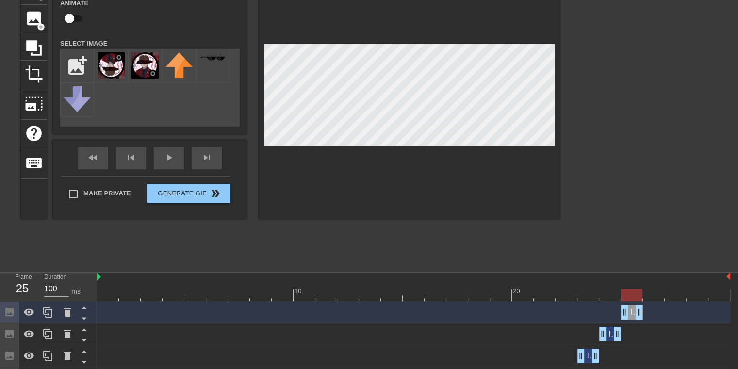
click at [647, 310] on div "Image drag_handle drag_handle" at bounding box center [413, 312] width 633 height 15
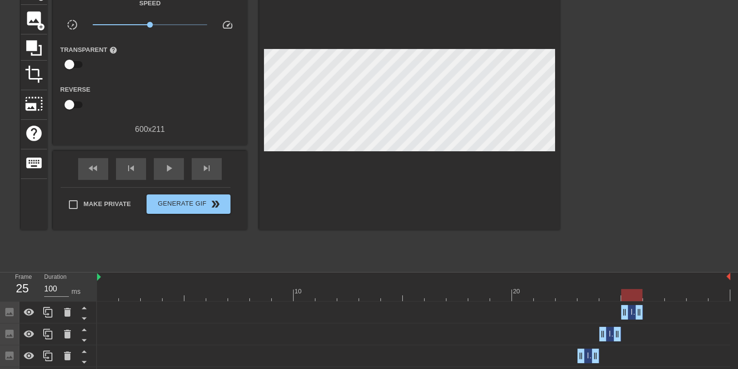
click at [361, 228] on div "title add_circle image add_circle crop photo_size_select_large help keyboard Gi…" at bounding box center [290, 120] width 539 height 291
click at [650, 292] on div at bounding box center [413, 295] width 633 height 12
click at [39, 20] on span "image" at bounding box center [34, 18] width 18 height 18
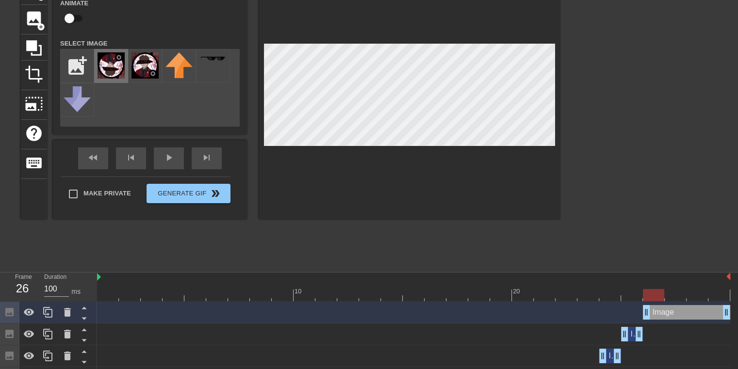
click at [115, 62] on img at bounding box center [111, 65] width 27 height 26
drag, startPoint x: 644, startPoint y: 314, endPoint x: 624, endPoint y: 310, distance: 20.8
drag, startPoint x: 625, startPoint y: 313, endPoint x: 611, endPoint y: 311, distance: 14.2
drag, startPoint x: 605, startPoint y: 315, endPoint x: 641, endPoint y: 315, distance: 36.4
click at [641, 315] on div "Image drag_handle drag_handle" at bounding box center [413, 312] width 633 height 15
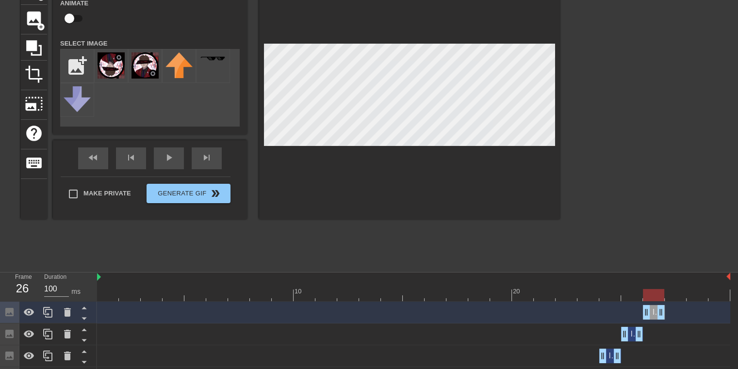
drag, startPoint x: 725, startPoint y: 314, endPoint x: 669, endPoint y: 312, distance: 56.3
click at [669, 312] on div "Image drag_handle drag_handle" at bounding box center [413, 312] width 633 height 15
click at [666, 313] on div "Image drag_handle drag_handle" at bounding box center [413, 312] width 633 height 15
click at [679, 297] on div at bounding box center [413, 295] width 633 height 12
click at [699, 296] on div at bounding box center [413, 295] width 633 height 12
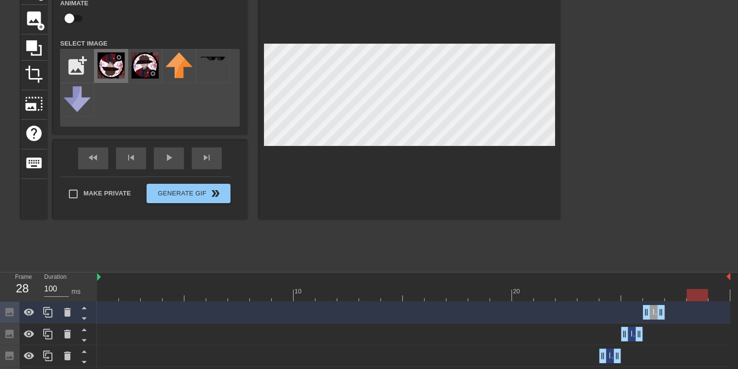
click at [109, 67] on img at bounding box center [111, 65] width 27 height 26
click at [248, 239] on div "title add_circle image add_circle crop photo_size_select_large help keyboard Im…" at bounding box center [290, 120] width 539 height 291
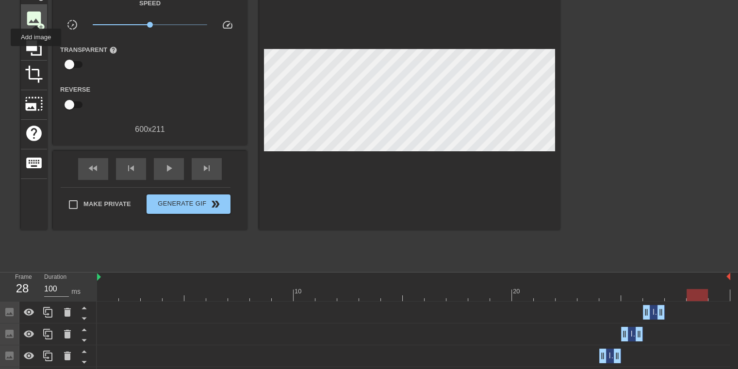
click at [36, 16] on span "image" at bounding box center [34, 18] width 18 height 18
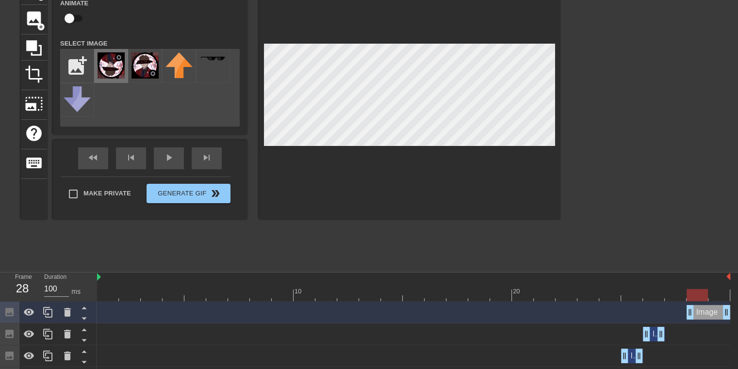
click at [113, 69] on img at bounding box center [111, 65] width 27 height 26
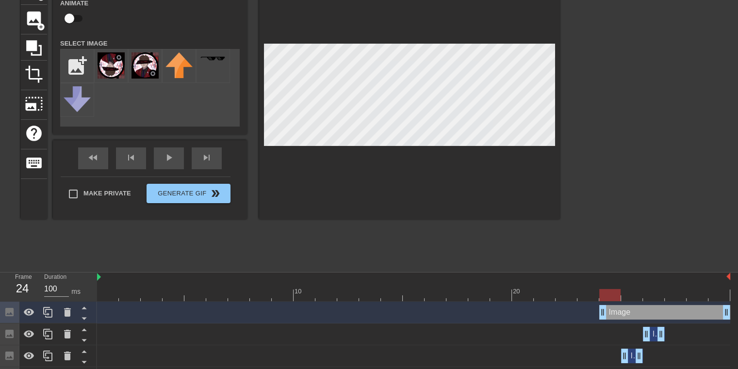
drag, startPoint x: 689, startPoint y: 310, endPoint x: 609, endPoint y: 307, distance: 79.6
drag, startPoint x: 603, startPoint y: 309, endPoint x: 686, endPoint y: 315, distance: 83.2
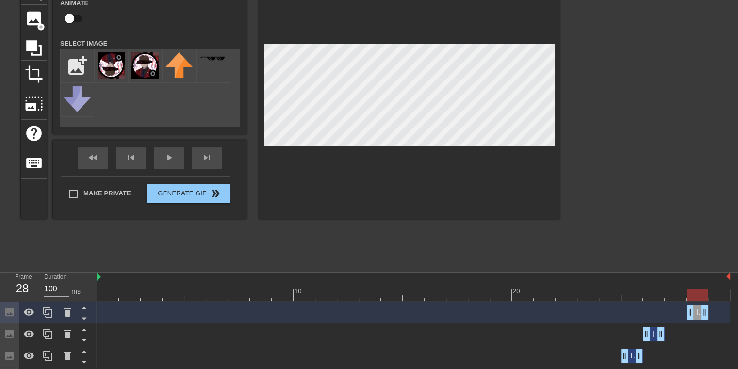
drag, startPoint x: 728, startPoint y: 313, endPoint x: 713, endPoint y: 312, distance: 15.1
click at [713, 312] on div "Image drag_handle drag_handle" at bounding box center [413, 312] width 633 height 15
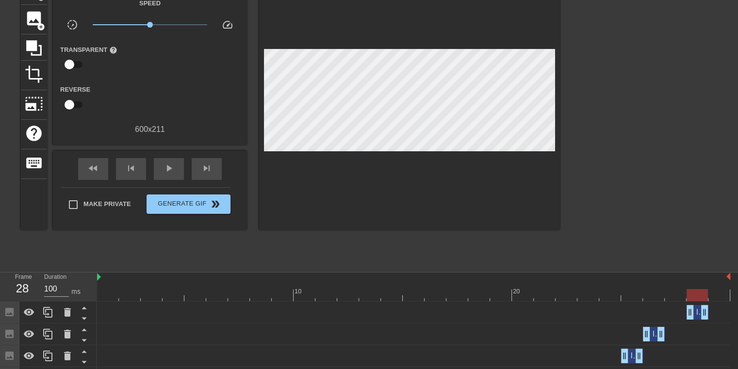
click at [652, 233] on div at bounding box center [645, 120] width 146 height 291
click at [713, 295] on div at bounding box center [413, 295] width 633 height 12
click at [39, 28] on span "add_circle" at bounding box center [41, 27] width 8 height 8
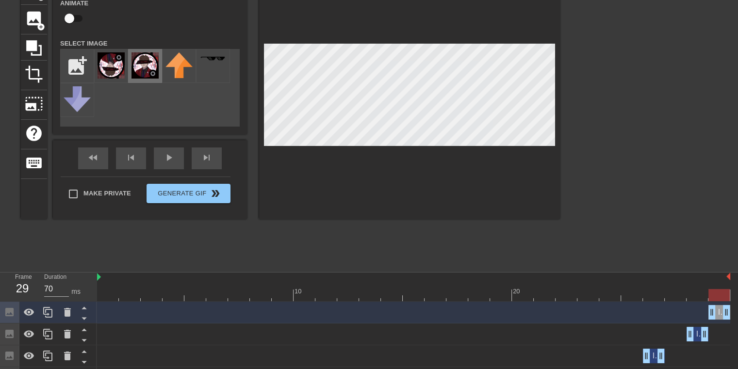
click at [152, 62] on img at bounding box center [144, 65] width 27 height 26
drag, startPoint x: 710, startPoint y: 309, endPoint x: 634, endPoint y: 316, distance: 77.0
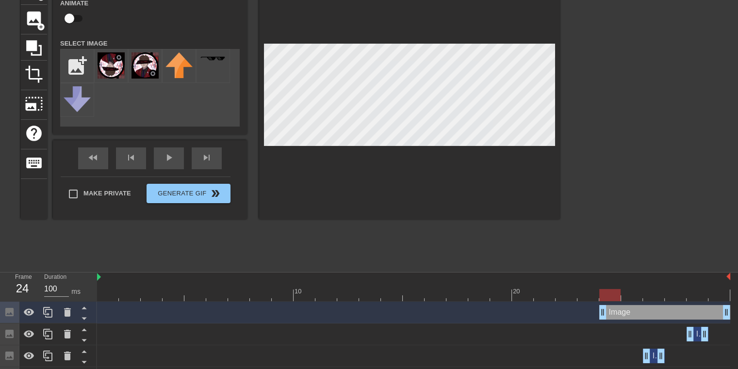
drag, startPoint x: 625, startPoint y: 315, endPoint x: 602, endPoint y: 311, distance: 23.5
drag, startPoint x: 603, startPoint y: 313, endPoint x: 710, endPoint y: 316, distance: 106.8
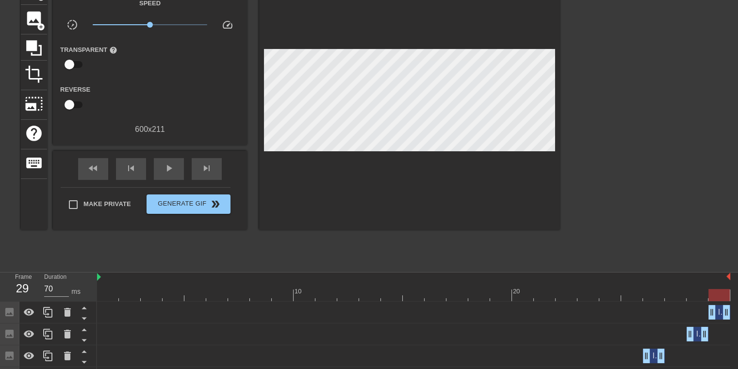
click at [626, 192] on div at bounding box center [645, 120] width 146 height 291
click at [166, 167] on span "play_arrow" at bounding box center [169, 169] width 12 height 12
type input "100"
click at [166, 169] on span "pause" at bounding box center [169, 169] width 12 height 12
drag, startPoint x: 478, startPoint y: 296, endPoint x: 110, endPoint y: 299, distance: 368.2
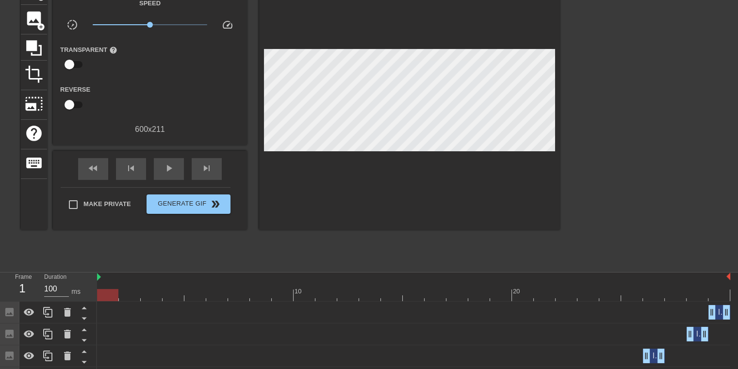
click at [110, 299] on div at bounding box center [107, 295] width 21 height 12
click at [37, 24] on span "add_circle" at bounding box center [41, 27] width 8 height 8
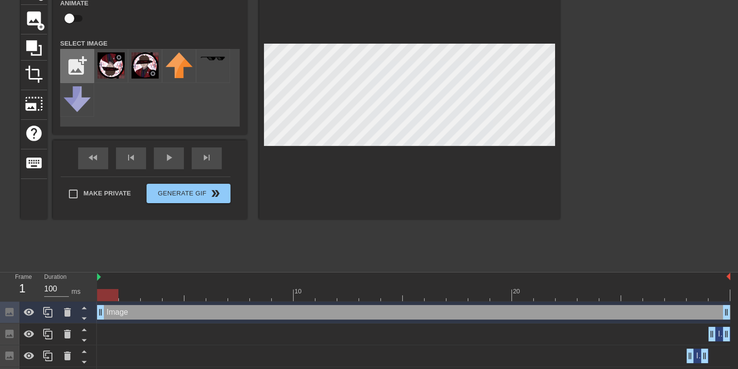
click at [83, 71] on input "file" at bounding box center [77, 65] width 33 height 33
type input "C:\fakepath\clipboard (1).png"
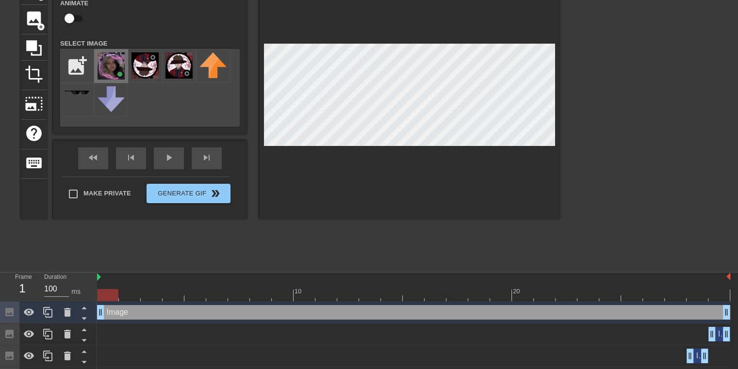
click at [118, 66] on img at bounding box center [111, 65] width 27 height 27
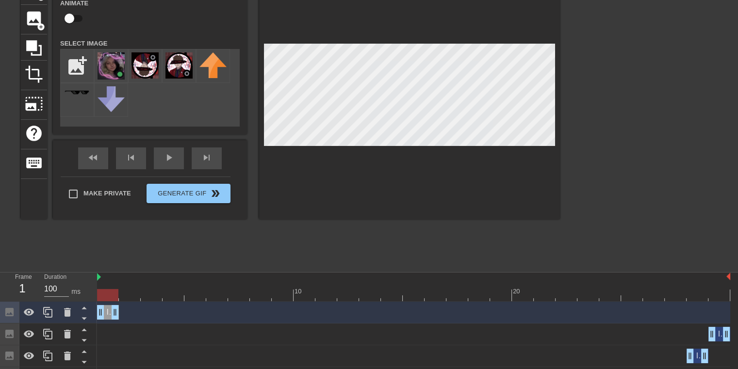
drag, startPoint x: 727, startPoint y: 314, endPoint x: 121, endPoint y: 314, distance: 605.5
click at [121, 314] on div "Image drag_handle drag_handle" at bounding box center [413, 312] width 633 height 15
click at [130, 294] on div at bounding box center [413, 295] width 633 height 12
click at [107, 68] on img at bounding box center [111, 65] width 27 height 27
click at [260, 234] on div "title add_circle image add_circle crop photo_size_select_large help keyboard Im…" at bounding box center [290, 120] width 539 height 291
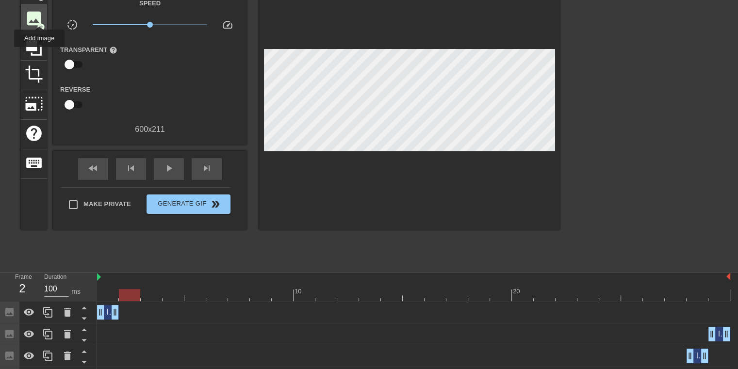
click at [39, 17] on span "image" at bounding box center [34, 18] width 18 height 18
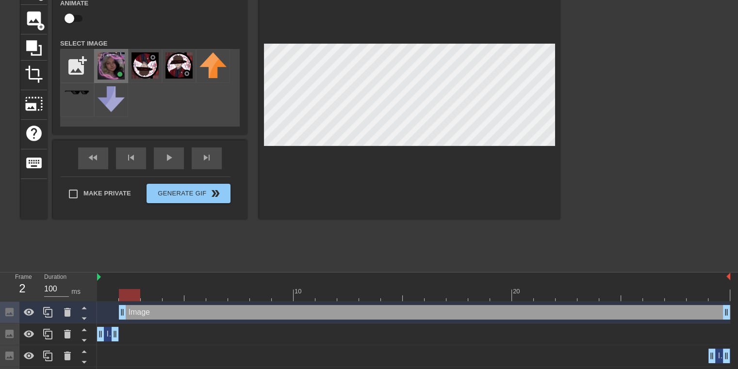
click at [107, 68] on img at bounding box center [111, 65] width 27 height 27
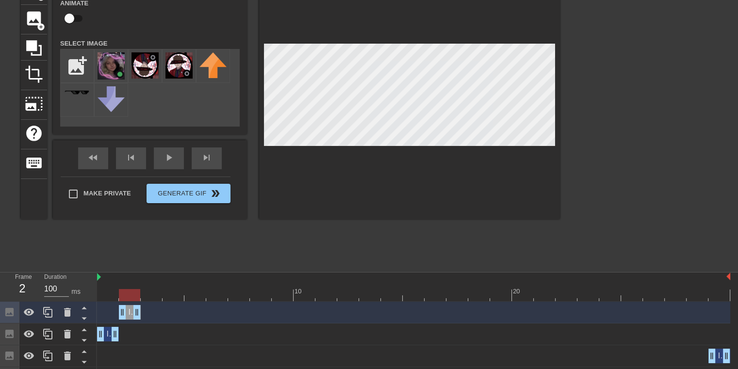
drag, startPoint x: 726, startPoint y: 311, endPoint x: 145, endPoint y: 312, distance: 580.7
click at [145, 312] on div "Image drag_handle drag_handle" at bounding box center [413, 312] width 633 height 15
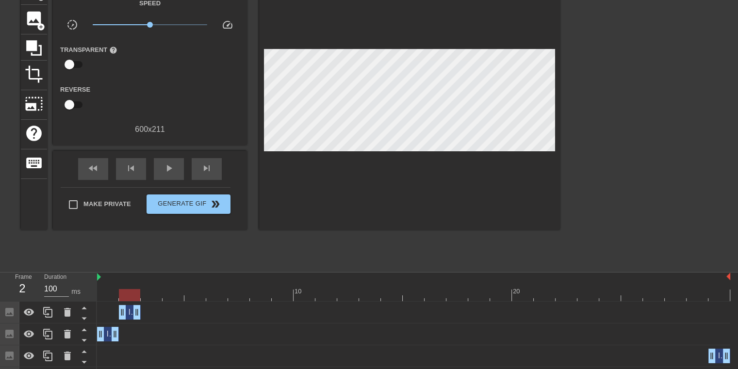
click at [268, 250] on div "title add_circle image add_circle crop photo_size_select_large help keyboard Gi…" at bounding box center [290, 120] width 539 height 291
click at [38, 16] on span "image" at bounding box center [34, 18] width 18 height 18
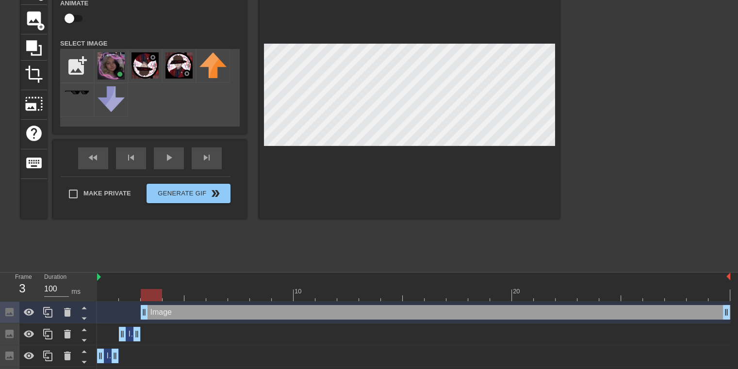
drag, startPoint x: 122, startPoint y: 313, endPoint x: 140, endPoint y: 313, distance: 18.0
click at [140, 313] on div "Image drag_handle drag_handle" at bounding box center [413, 312] width 633 height 15
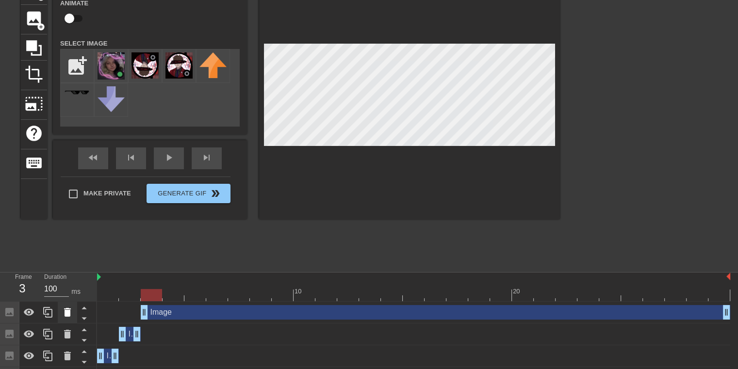
click at [70, 309] on icon at bounding box center [67, 312] width 7 height 9
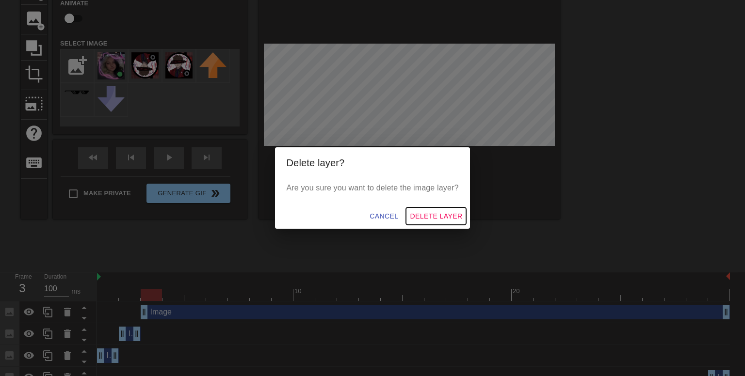
click at [425, 217] on span "Delete Layer" at bounding box center [436, 217] width 52 height 12
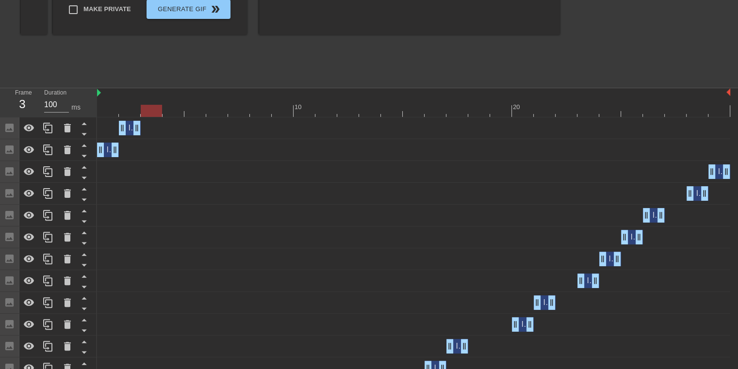
scroll to position [5, 0]
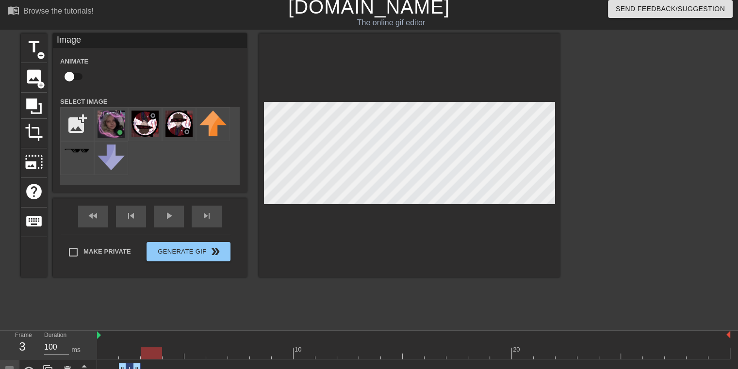
click at [576, 173] on div at bounding box center [645, 178] width 146 height 291
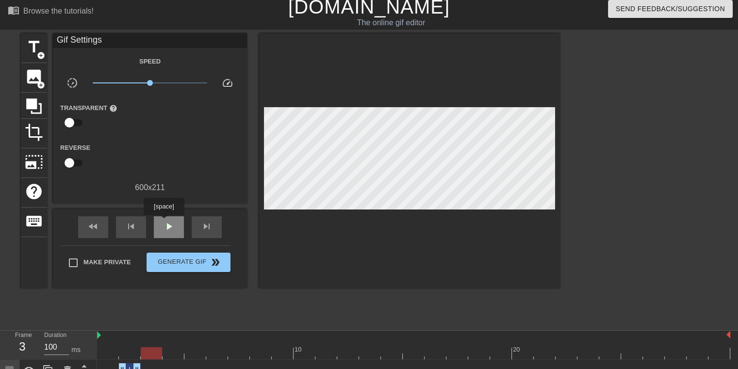
click at [163, 222] on span "play_arrow" at bounding box center [169, 227] width 12 height 12
click at [216, 295] on div "title add_circle image add_circle crop photo_size_select_large help keyboard Gi…" at bounding box center [290, 178] width 539 height 291
click at [177, 230] on div "pause" at bounding box center [169, 227] width 30 height 22
click at [152, 356] on div at bounding box center [413, 353] width 633 height 12
click at [175, 354] on div at bounding box center [413, 353] width 633 height 12
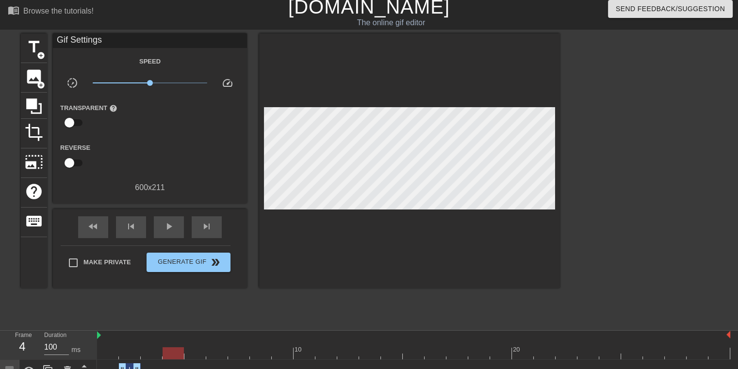
click at [194, 350] on div at bounding box center [413, 353] width 633 height 12
click at [37, 85] on span "add_circle" at bounding box center [41, 85] width 8 height 8
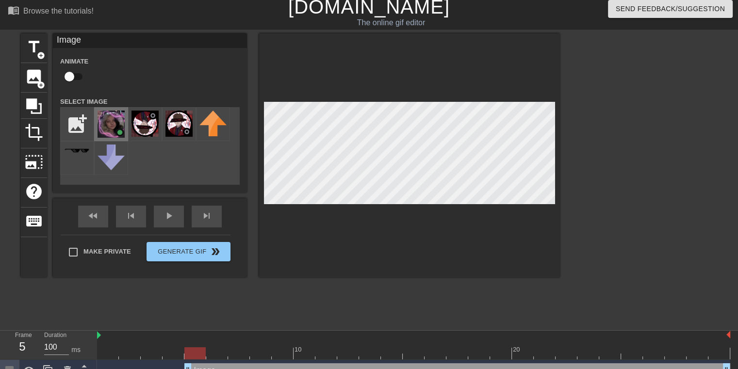
click at [103, 127] on img at bounding box center [111, 124] width 27 height 27
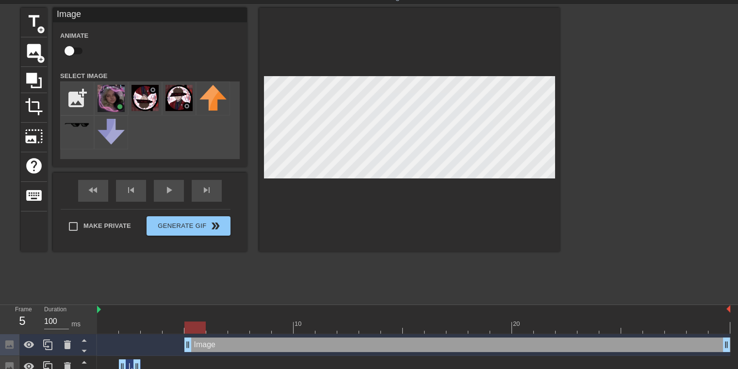
scroll to position [53, 0]
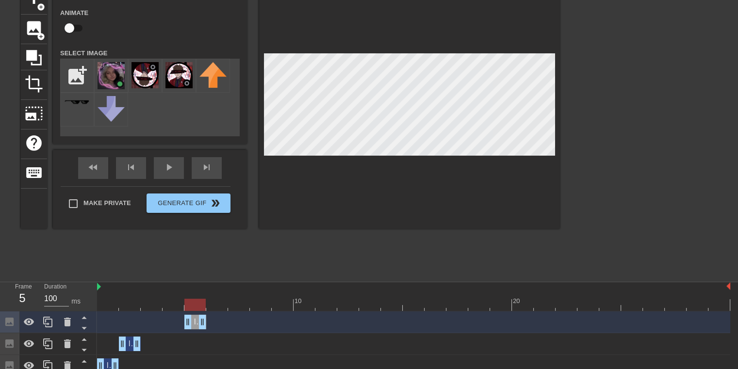
drag, startPoint x: 725, startPoint y: 323, endPoint x: 208, endPoint y: 321, distance: 517.2
click at [208, 321] on div "Image drag_handle drag_handle" at bounding box center [413, 322] width 633 height 15
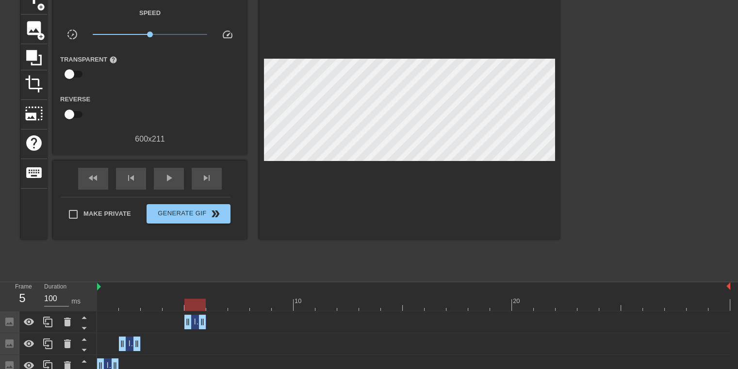
click at [269, 255] on div "title add_circle image add_circle crop photo_size_select_large help keyboard Gi…" at bounding box center [290, 130] width 539 height 291
click at [220, 299] on div at bounding box center [413, 305] width 633 height 12
click at [39, 25] on span "image" at bounding box center [34, 28] width 18 height 18
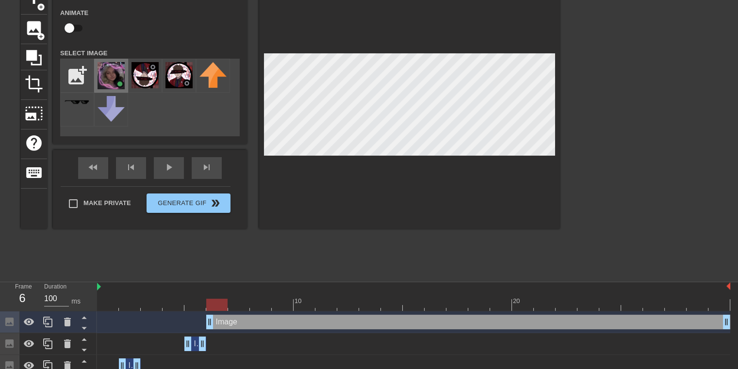
click at [118, 68] on img at bounding box center [111, 75] width 27 height 27
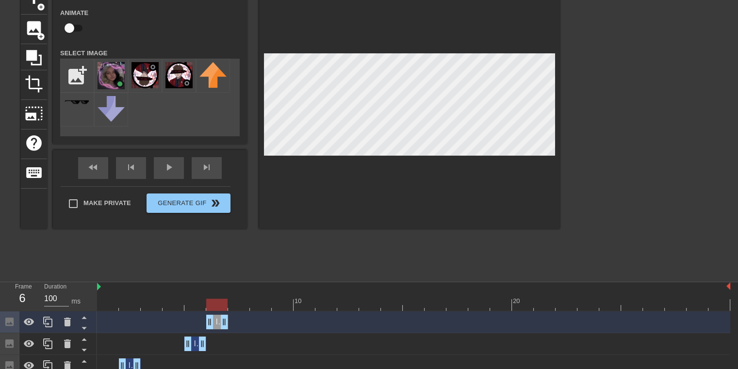
drag, startPoint x: 725, startPoint y: 320, endPoint x: 231, endPoint y: 321, distance: 494.4
click at [231, 321] on div "Image drag_handle drag_handle" at bounding box center [413, 322] width 633 height 15
click at [292, 263] on div "title add_circle image add_circle crop photo_size_select_large help keyboard Im…" at bounding box center [290, 130] width 539 height 291
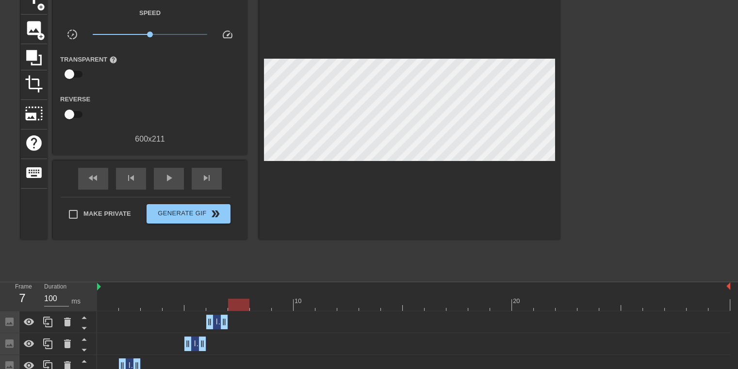
click at [242, 304] on div at bounding box center [413, 305] width 633 height 12
click at [43, 30] on span "image" at bounding box center [34, 28] width 18 height 18
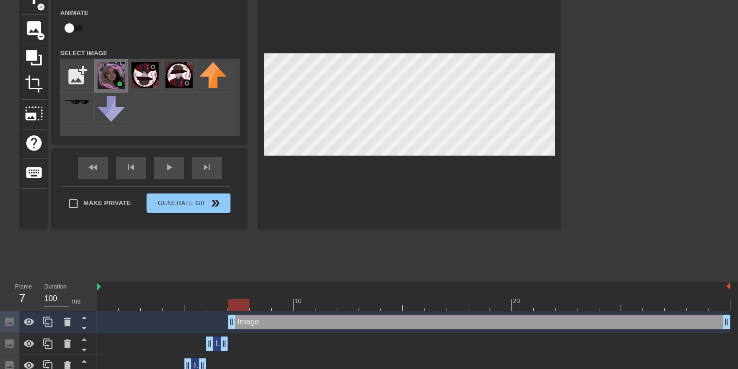
click at [115, 74] on img at bounding box center [111, 75] width 27 height 27
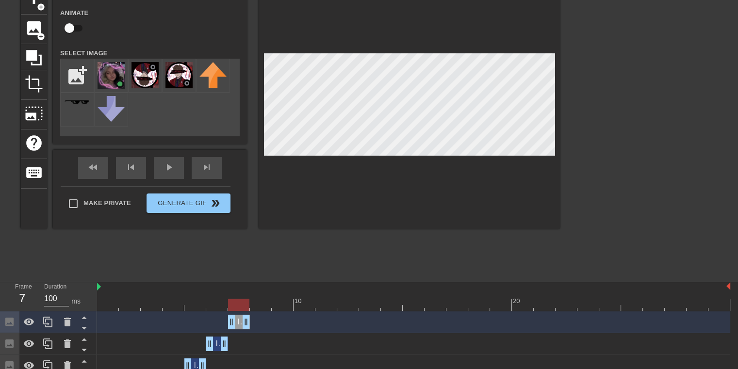
drag, startPoint x: 726, startPoint y: 327, endPoint x: 256, endPoint y: 316, distance: 470.3
click at [256, 316] on div "Image drag_handle drag_handle" at bounding box center [413, 322] width 633 height 15
click at [307, 252] on div "title add_circle image add_circle crop photo_size_select_large help keyboard Im…" at bounding box center [290, 130] width 539 height 291
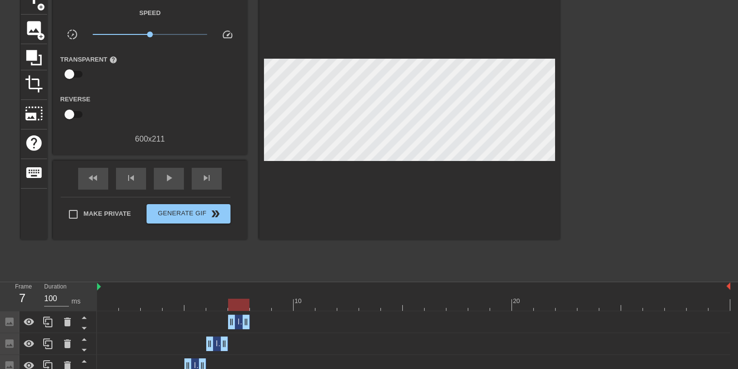
click at [258, 304] on div at bounding box center [413, 305] width 633 height 12
click at [240, 301] on div at bounding box center [413, 305] width 633 height 12
click at [258, 302] on div at bounding box center [413, 305] width 633 height 12
click at [39, 30] on span "image" at bounding box center [34, 28] width 18 height 18
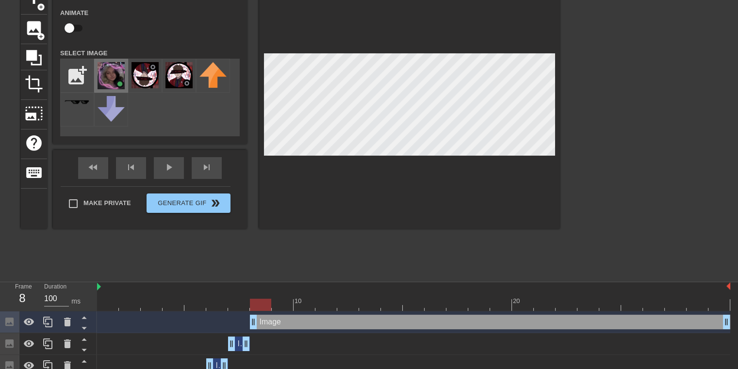
click at [117, 65] on img at bounding box center [111, 75] width 27 height 27
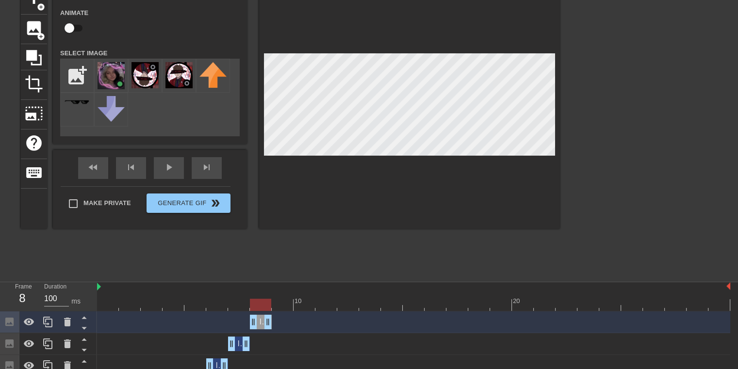
drag, startPoint x: 726, startPoint y: 319, endPoint x: 278, endPoint y: 327, distance: 448.3
click at [278, 327] on div "Image drag_handle drag_handle" at bounding box center [413, 322] width 633 height 15
click at [352, 247] on div "title add_circle image add_circle crop photo_size_select_large help keyboard Im…" at bounding box center [290, 130] width 539 height 291
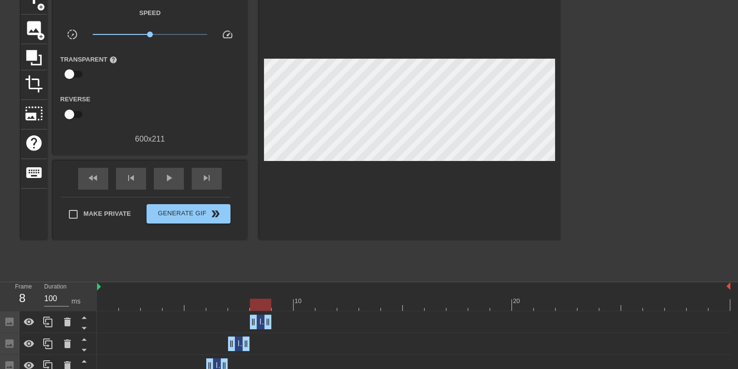
click at [279, 303] on div at bounding box center [413, 305] width 633 height 12
click at [310, 307] on div at bounding box center [413, 305] width 633 height 12
click at [327, 306] on div at bounding box center [413, 305] width 633 height 12
click at [35, 33] on span "image" at bounding box center [34, 28] width 18 height 18
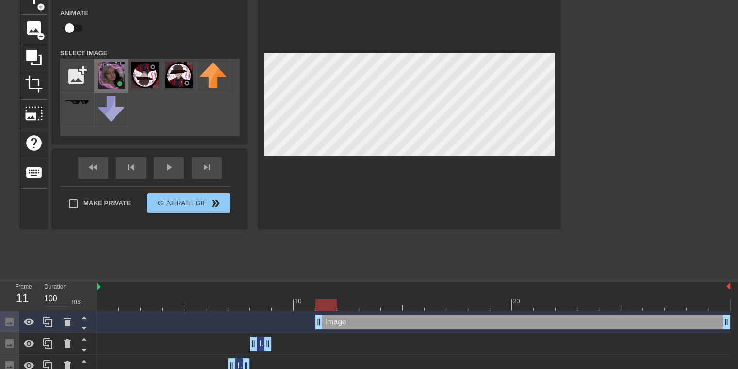
click at [106, 78] on img at bounding box center [111, 75] width 27 height 27
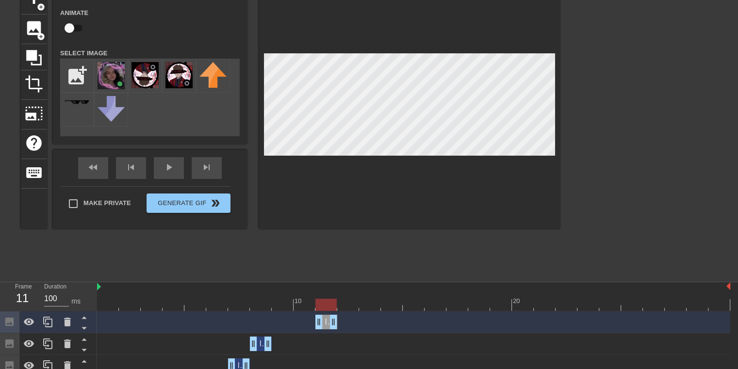
drag, startPoint x: 725, startPoint y: 321, endPoint x: 340, endPoint y: 317, distance: 384.7
click at [340, 317] on div "Image drag_handle drag_handle" at bounding box center [413, 322] width 633 height 15
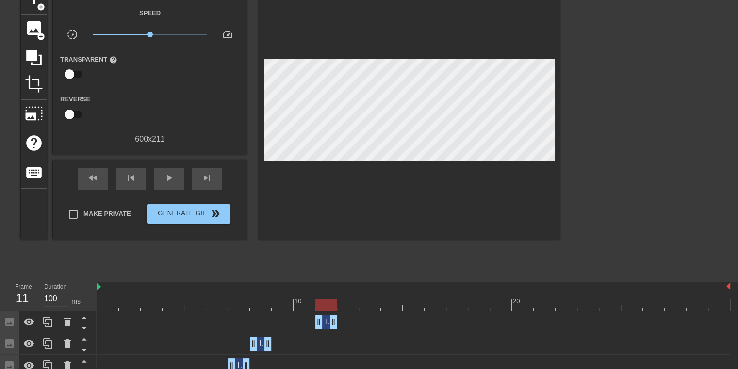
click at [391, 276] on div "title add_circle image add_circle crop photo_size_select_large help keyboard Gi…" at bounding box center [290, 130] width 539 height 291
click at [351, 305] on div at bounding box center [413, 305] width 633 height 12
click at [31, 26] on span "image" at bounding box center [34, 28] width 18 height 18
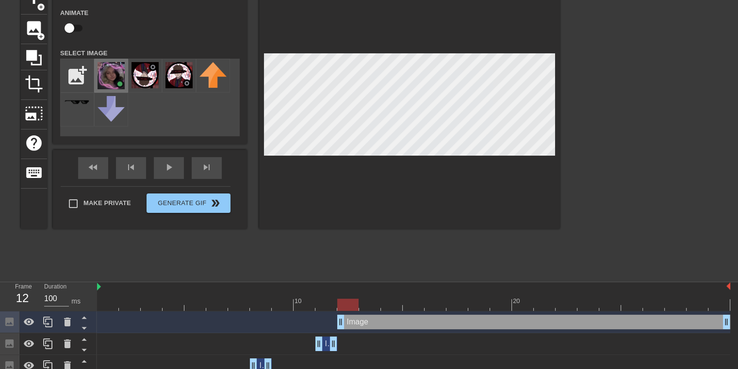
click at [103, 77] on img at bounding box center [111, 75] width 27 height 27
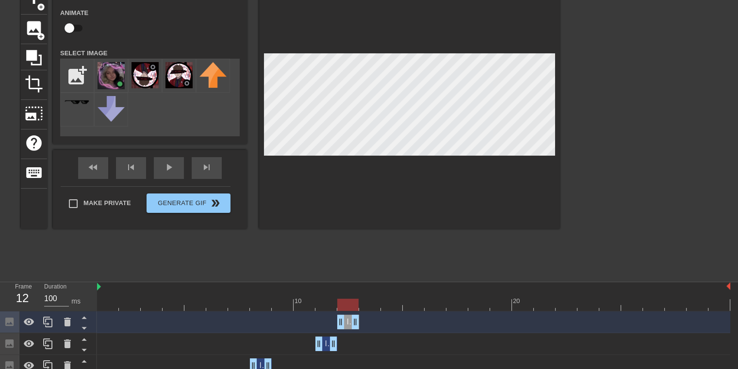
drag, startPoint x: 727, startPoint y: 321, endPoint x: 363, endPoint y: 328, distance: 363.9
click at [363, 328] on div "Image drag_handle drag_handle" at bounding box center [413, 322] width 633 height 15
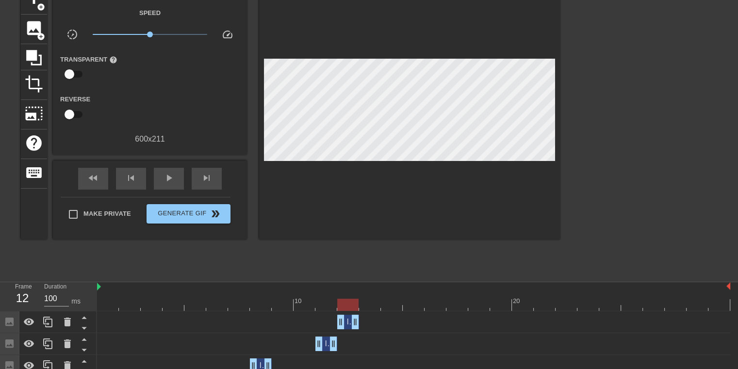
click at [384, 268] on div "title add_circle image add_circle crop photo_size_select_large help keyboard Gi…" at bounding box center [290, 130] width 539 height 291
click at [372, 305] on div at bounding box center [413, 305] width 633 height 12
click at [390, 305] on div at bounding box center [413, 305] width 633 height 12
click at [417, 302] on div at bounding box center [413, 305] width 633 height 12
click at [434, 300] on div at bounding box center [413, 305] width 633 height 12
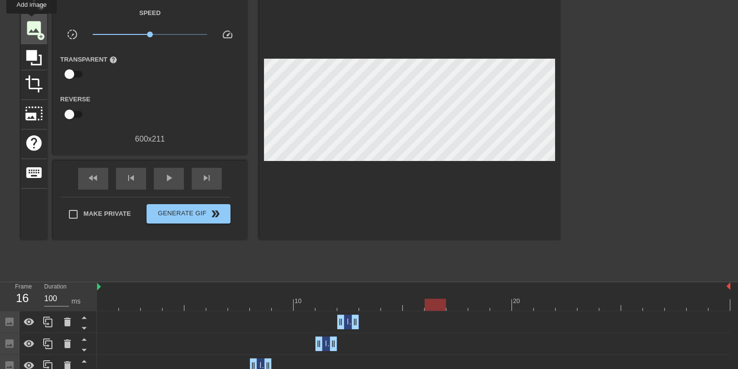
click at [32, 20] on span "image" at bounding box center [34, 28] width 18 height 18
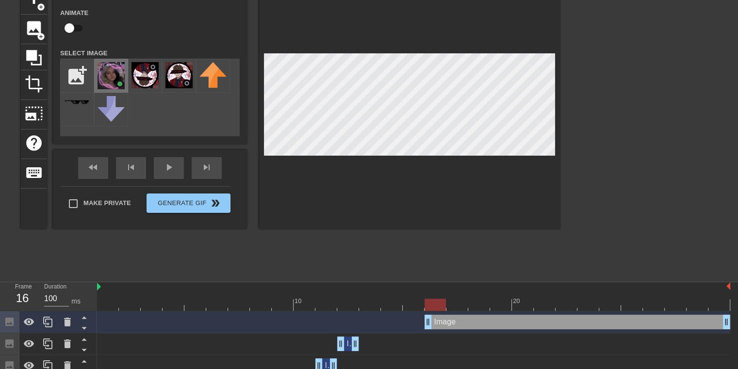
click at [114, 75] on img at bounding box center [111, 75] width 27 height 27
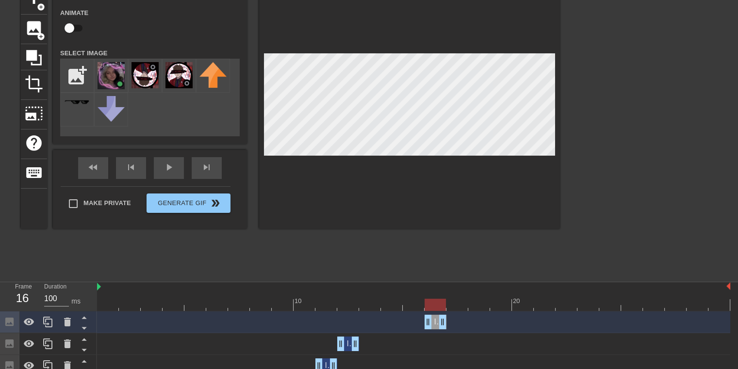
drag, startPoint x: 727, startPoint y: 322, endPoint x: 450, endPoint y: 318, distance: 276.6
click at [450, 318] on div "Image drag_handle drag_handle" at bounding box center [413, 322] width 633 height 15
click at [468, 258] on div "title add_circle image add_circle crop photo_size_select_large help keyboard Im…" at bounding box center [290, 130] width 539 height 291
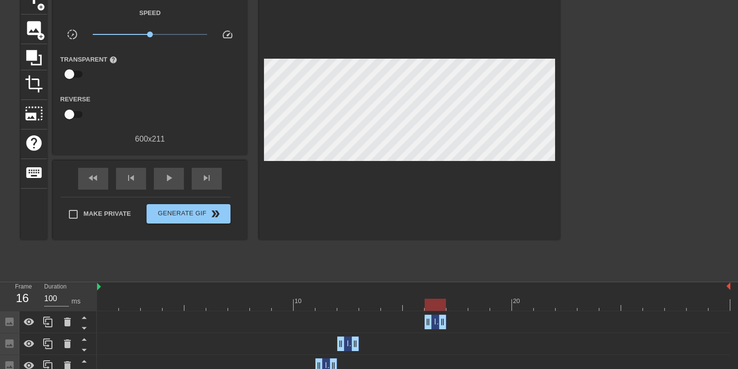
click at [451, 302] on div at bounding box center [413, 305] width 633 height 12
click at [39, 29] on span "image" at bounding box center [34, 28] width 18 height 18
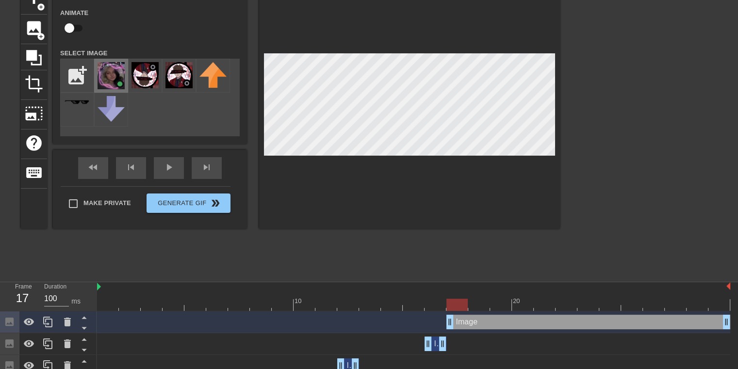
click at [104, 78] on img at bounding box center [111, 75] width 27 height 27
drag, startPoint x: 720, startPoint y: 323, endPoint x: 697, endPoint y: 324, distance: 23.8
click at [697, 324] on div "Image drag_handle drag_handle" at bounding box center [567, 322] width 284 height 15
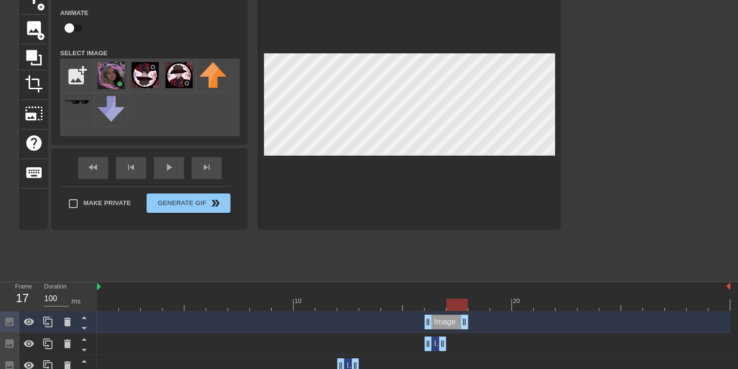
drag, startPoint x: 703, startPoint y: 324, endPoint x: 473, endPoint y: 334, distance: 230.2
drag, startPoint x: 431, startPoint y: 324, endPoint x: 445, endPoint y: 324, distance: 14.6
click at [445, 324] on div "Image drag_handle drag_handle" at bounding box center [413, 322] width 633 height 15
click at [478, 255] on div "title add_circle image add_circle crop photo_size_select_large help keyboard Im…" at bounding box center [290, 130] width 539 height 291
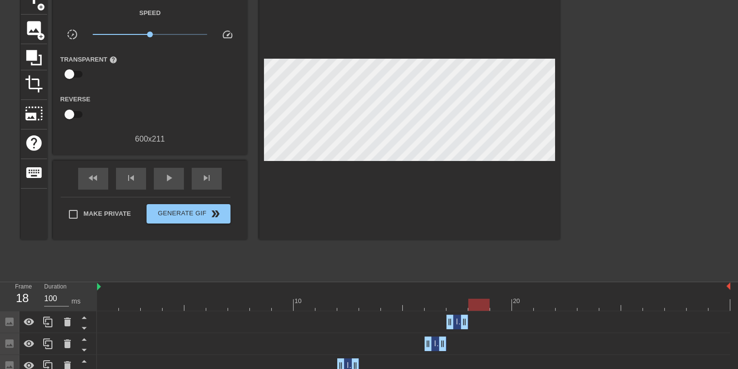
click at [481, 300] on div at bounding box center [413, 305] width 633 height 12
click at [39, 21] on span "image" at bounding box center [34, 28] width 18 height 18
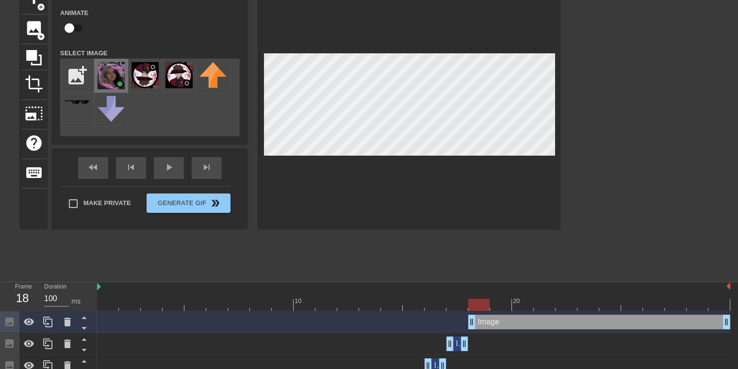
click at [108, 79] on img at bounding box center [111, 75] width 27 height 27
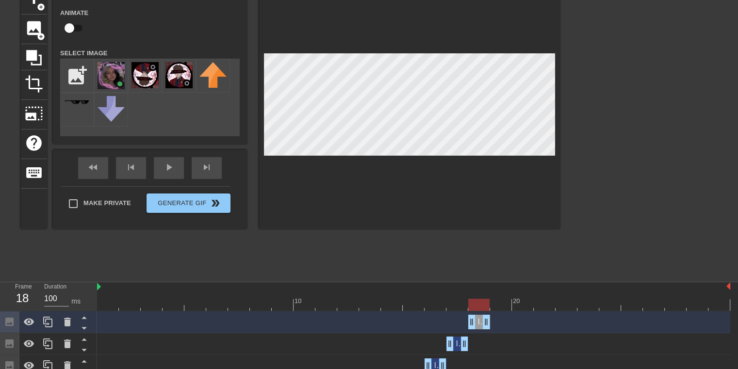
drag, startPoint x: 724, startPoint y: 326, endPoint x: 488, endPoint y: 328, distance: 236.3
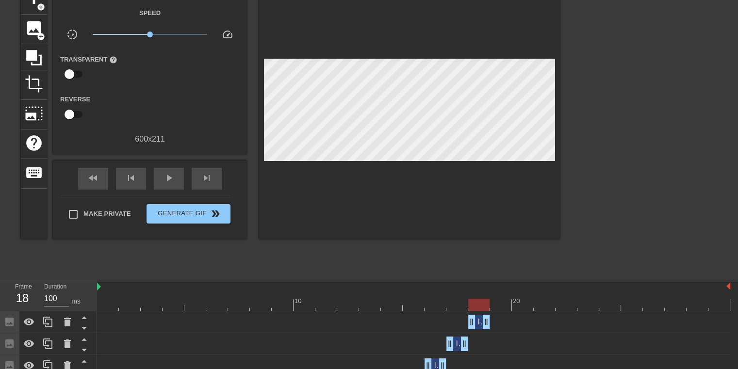
click at [491, 259] on div "title add_circle image add_circle crop photo_size_select_large help keyboard Gi…" at bounding box center [290, 130] width 539 height 291
click at [503, 306] on div at bounding box center [413, 305] width 633 height 12
click at [42, 30] on span "image" at bounding box center [34, 28] width 18 height 18
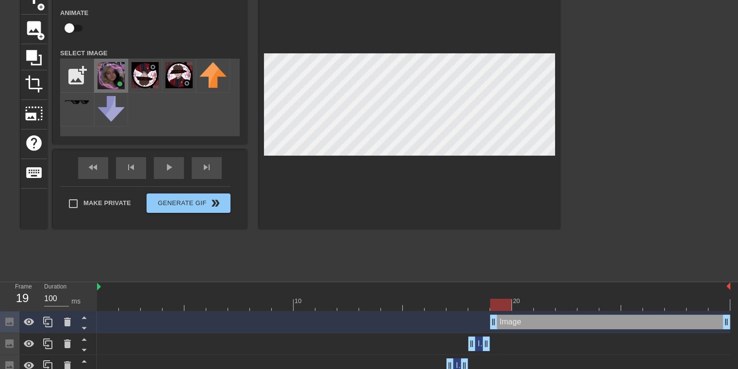
click at [110, 76] on img at bounding box center [111, 75] width 27 height 27
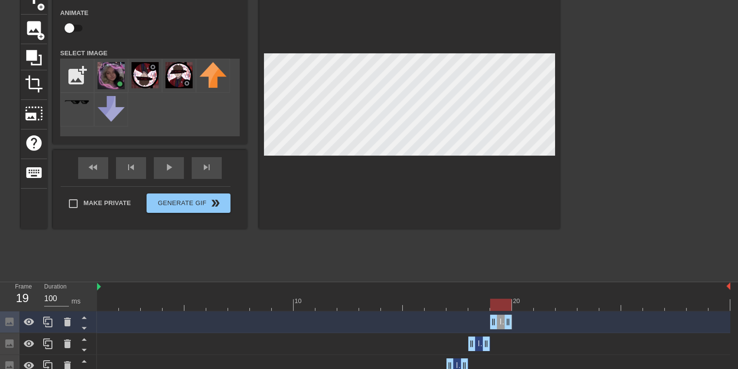
drag, startPoint x: 726, startPoint y: 325, endPoint x: 514, endPoint y: 331, distance: 212.1
click at [514, 331] on div "Image drag_handle drag_handle" at bounding box center [413, 322] width 633 height 22
click at [524, 308] on div at bounding box center [413, 305] width 633 height 12
click at [547, 300] on div at bounding box center [413, 305] width 633 height 12
click at [564, 302] on div at bounding box center [413, 305] width 633 height 12
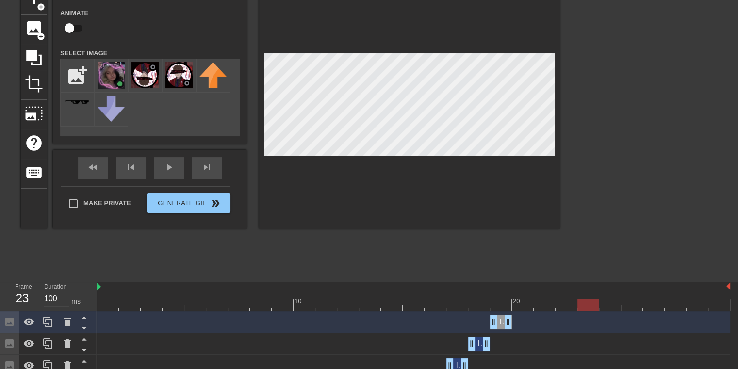
click at [583, 300] on div at bounding box center [413, 305] width 633 height 12
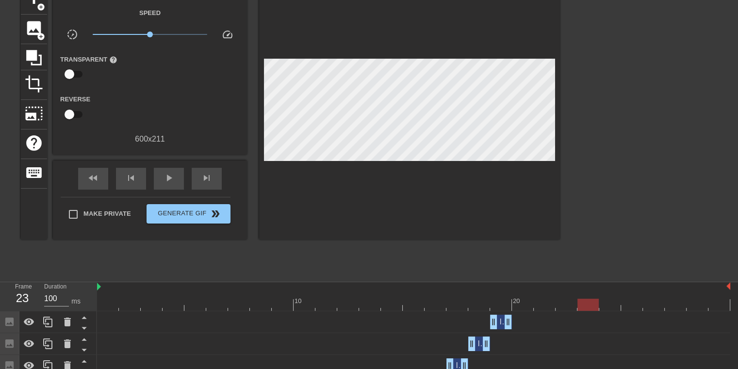
click at [542, 263] on div "title add_circle image add_circle crop photo_size_select_large help keyboard Gi…" at bounding box center [290, 130] width 539 height 291
click at [27, 28] on span "image" at bounding box center [34, 28] width 18 height 18
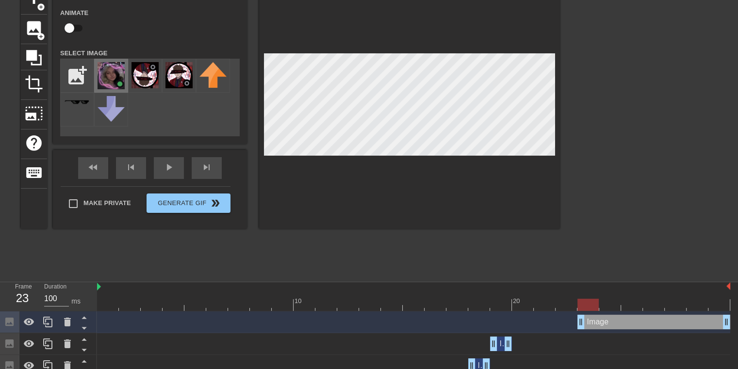
click at [118, 76] on img at bounding box center [111, 75] width 27 height 27
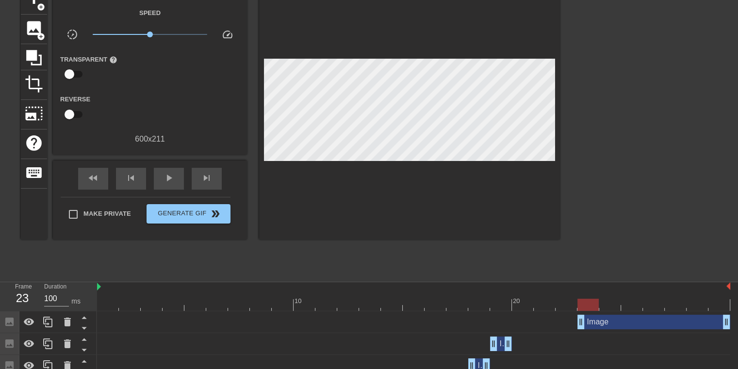
click at [603, 216] on div at bounding box center [645, 130] width 146 height 291
drag, startPoint x: 726, startPoint y: 323, endPoint x: 603, endPoint y: 325, distance: 123.2
click at [603, 325] on div "Image drag_handle drag_handle" at bounding box center [413, 322] width 633 height 15
click at [613, 307] on div at bounding box center [413, 305] width 633 height 12
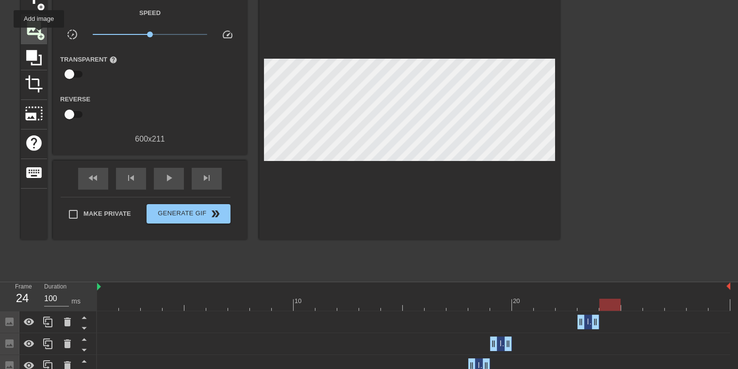
click at [39, 34] on span "add_circle" at bounding box center [41, 37] width 8 height 8
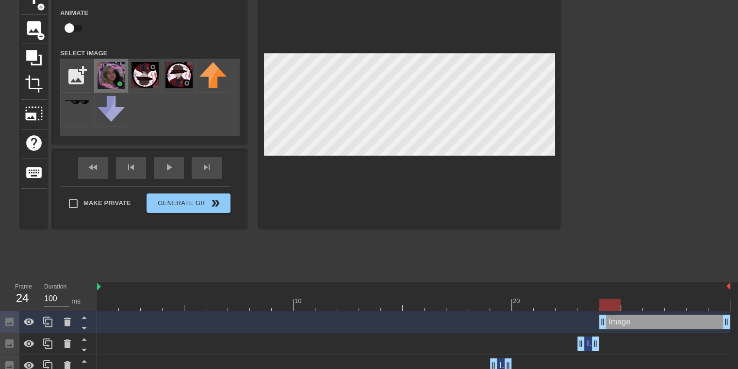
click at [112, 78] on img at bounding box center [111, 75] width 27 height 27
drag, startPoint x: 726, startPoint y: 319, endPoint x: 623, endPoint y: 323, distance: 102.9
click at [623, 323] on div "Image drag_handle drag_handle" at bounding box center [413, 322] width 633 height 15
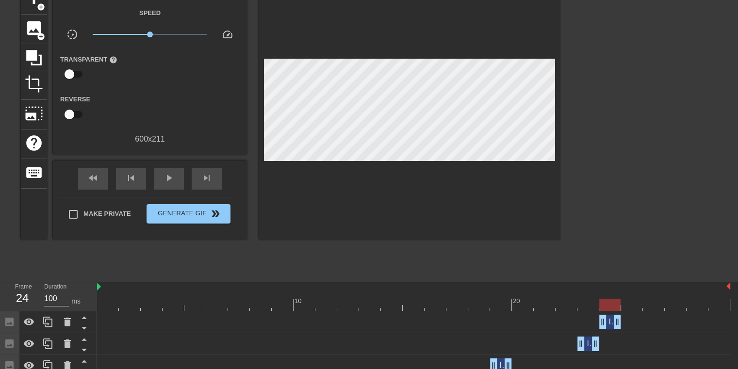
click at [633, 247] on div at bounding box center [645, 130] width 146 height 291
click at [631, 305] on div at bounding box center [413, 305] width 633 height 12
click at [658, 303] on div at bounding box center [413, 305] width 633 height 12
click at [673, 303] on div at bounding box center [413, 305] width 633 height 12
click at [693, 302] on div at bounding box center [413, 305] width 633 height 12
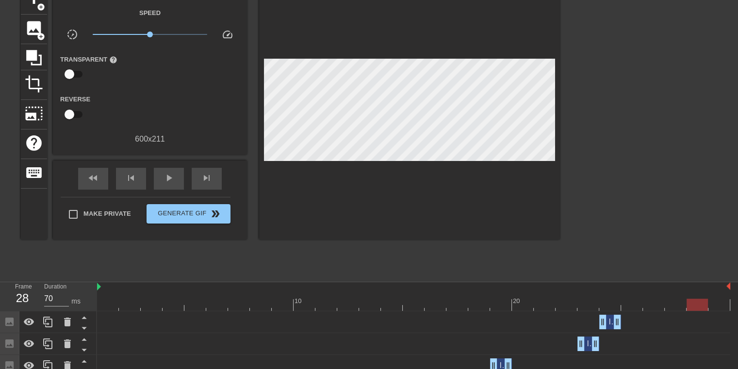
click at [717, 302] on div at bounding box center [413, 305] width 633 height 12
click at [158, 180] on div "play_arrow" at bounding box center [169, 179] width 30 height 22
type input "100"
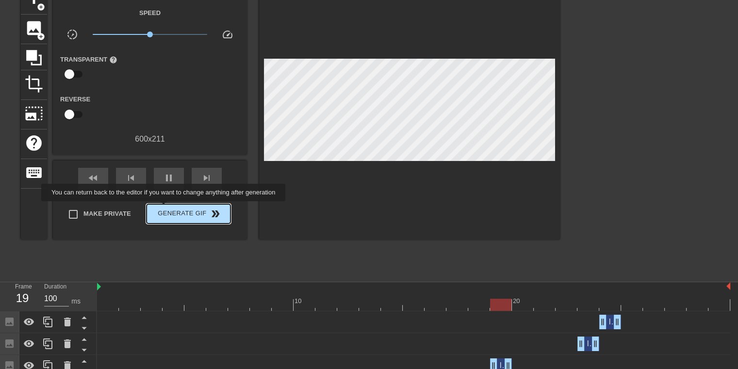
click at [164, 208] on span "Generate Gif double_arrow" at bounding box center [188, 214] width 76 height 12
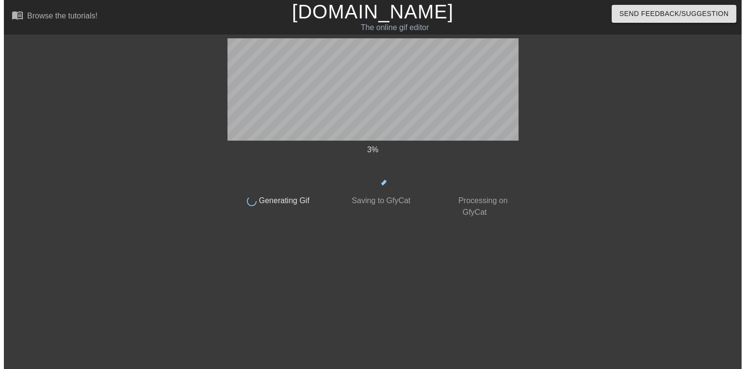
scroll to position [0, 0]
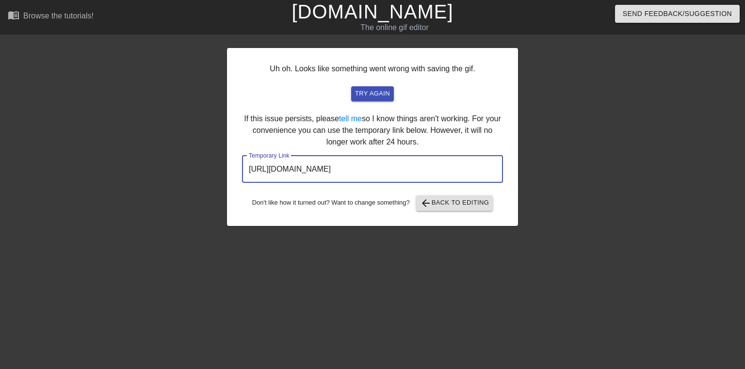
drag, startPoint x: 444, startPoint y: 167, endPoint x: 243, endPoint y: 168, distance: 201.3
click at [243, 168] on input "[URL][DOMAIN_NAME]" at bounding box center [372, 169] width 261 height 27
